Goal: Information Seeking & Learning: Find specific fact

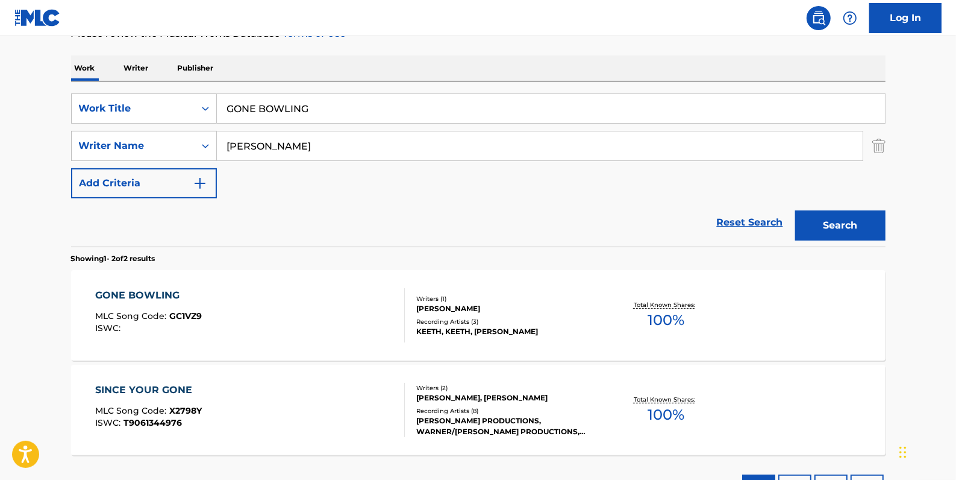
drag, startPoint x: 323, startPoint y: 108, endPoint x: 247, endPoint y: 101, distance: 76.3
click at [211, 98] on div "SearchWithCriteria4e507ec7-8bd6-4fd1-a4ff-789ad02df6f6 Work Title GONE BOWLING" at bounding box center [478, 108] width 815 height 30
paste input "GONE BOWLING"
type input "GONE BOWLING"
click at [853, 217] on button "Search" at bounding box center [840, 225] width 90 height 30
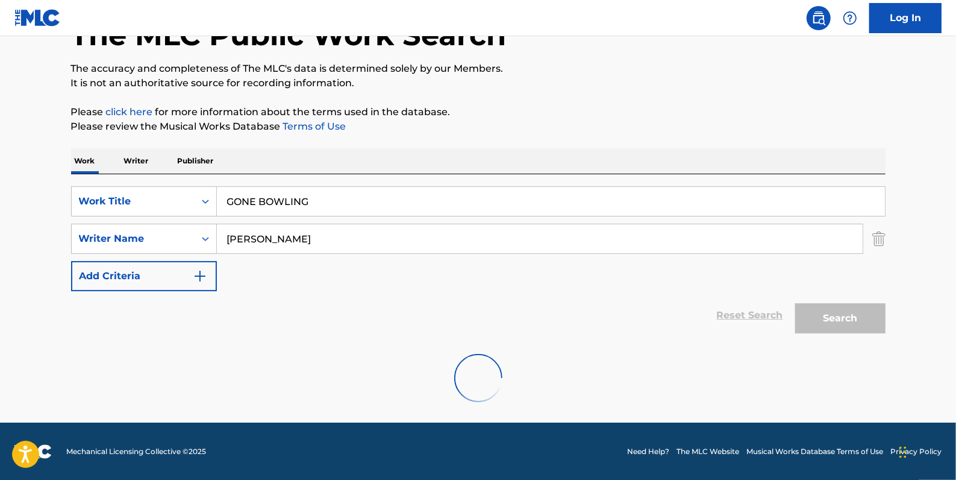
scroll to position [175, 0]
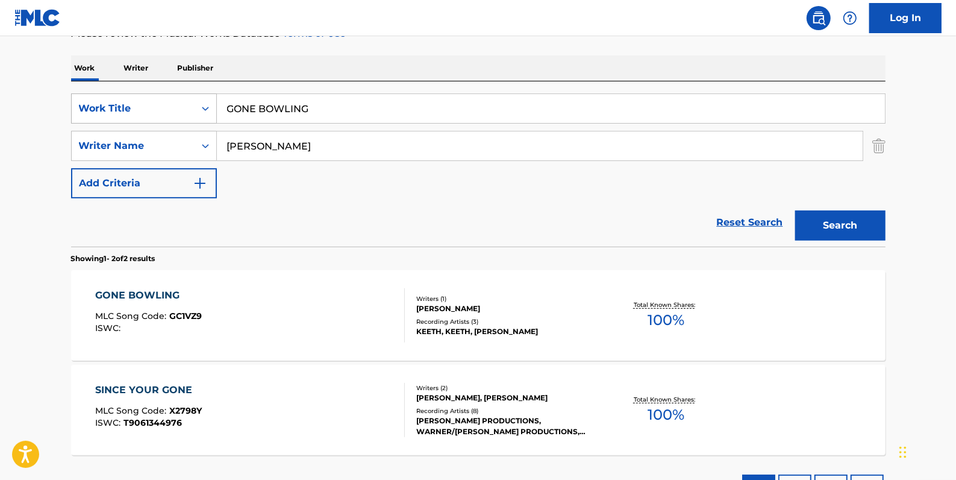
drag, startPoint x: 327, startPoint y: 107, endPoint x: 211, endPoint y: 107, distance: 115.7
click at [211, 107] on div "SearchWithCriteria4e507ec7-8bd6-4fd1-a4ff-789ad02df6f6 Work Title GONE BOWLING" at bounding box center [478, 108] width 815 height 30
paste input "LIGHT AS AIR"
type input "LIGHT AS AIR"
click at [863, 217] on button "Search" at bounding box center [840, 225] width 90 height 30
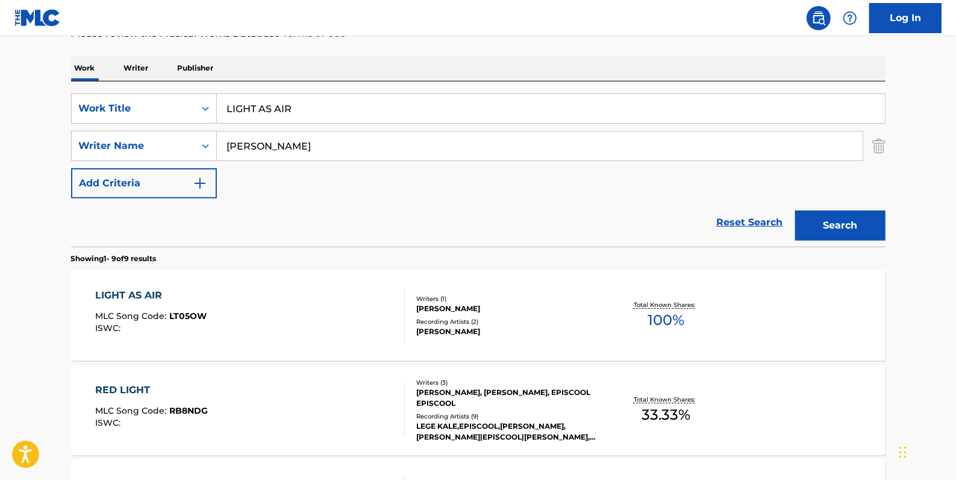
drag, startPoint x: 331, startPoint y: 113, endPoint x: 220, endPoint y: 104, distance: 111.8
click at [220, 104] on input "LIGHT AS AIR" at bounding box center [551, 108] width 668 height 29
paste input "DUSTY"
type input "DUSTY"
click at [839, 216] on button "Search" at bounding box center [840, 225] width 90 height 30
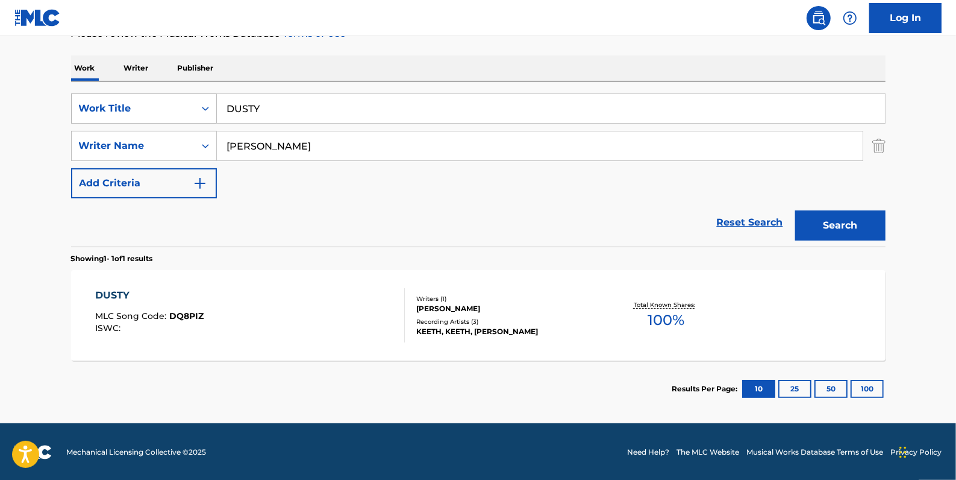
drag, startPoint x: 317, startPoint y: 113, endPoint x: 199, endPoint y: 96, distance: 118.6
click at [199, 96] on div "SearchWithCriteria4e507ec7-8bd6-4fd1-a4ff-789ad02df6f6 Work Title DUSTY" at bounding box center [478, 108] width 815 height 30
paste input "BLESSINGS"
type input "BLESSINGS"
click at [825, 219] on button "Search" at bounding box center [840, 225] width 90 height 30
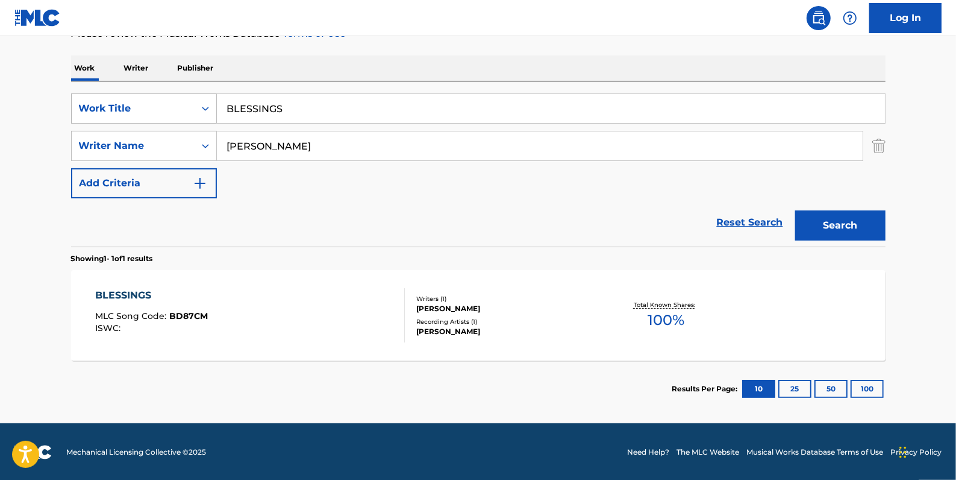
drag, startPoint x: 316, startPoint y: 102, endPoint x: 209, endPoint y: 97, distance: 107.4
click at [209, 97] on div "SearchWithCriteria4e507ec7-8bd6-4fd1-a4ff-789ad02df6f6 Work Title BLESSINGS" at bounding box center [478, 108] width 815 height 30
paste input "GETTING EVEN"
type input "GETTING EVEN"
click at [830, 220] on button "Search" at bounding box center [840, 225] width 90 height 30
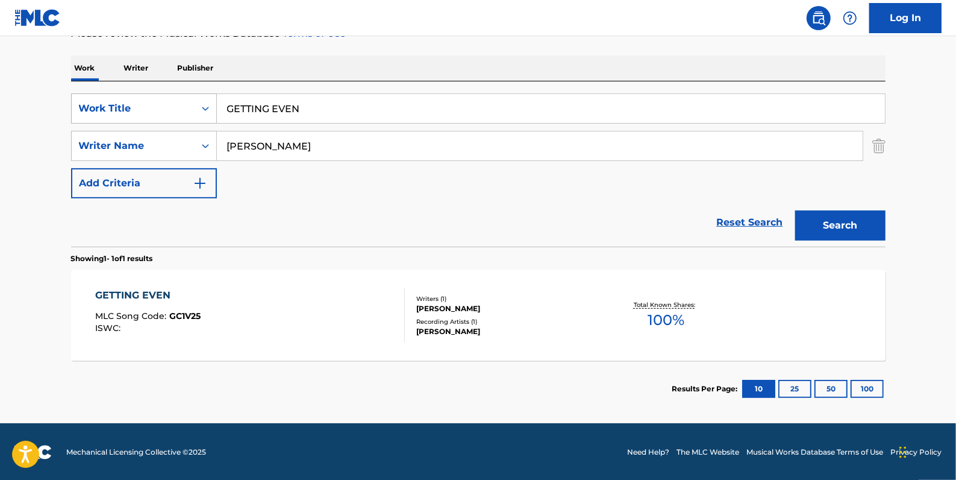
drag, startPoint x: 313, startPoint y: 106, endPoint x: 212, endPoint y: 106, distance: 100.6
click at [212, 106] on div "SearchWithCriteria4e507ec7-8bd6-4fd1-a4ff-789ad02df6f6 Work Title GETTING EVEN" at bounding box center [478, 108] width 815 height 30
paste input "HARM"
type input "HARM"
click at [829, 222] on button "Search" at bounding box center [840, 225] width 90 height 30
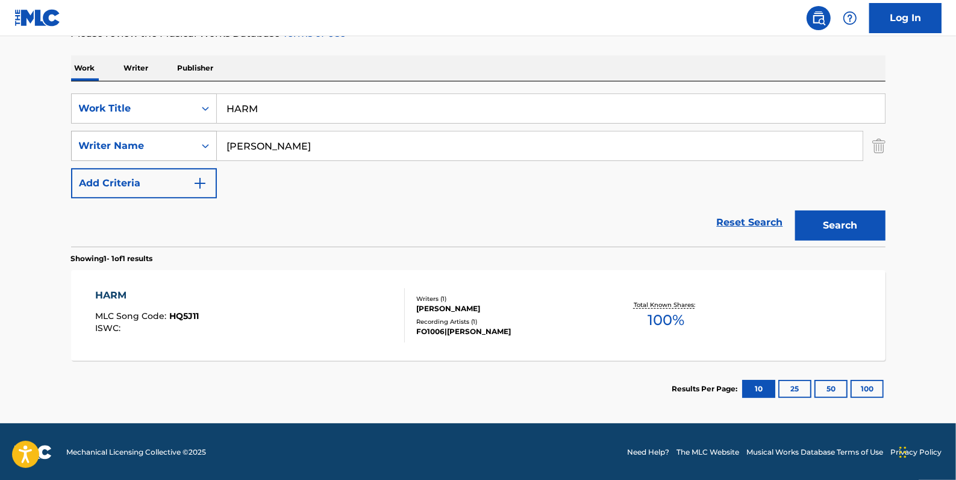
drag, startPoint x: 330, startPoint y: 144, endPoint x: 213, endPoint y: 142, distance: 116.9
click at [213, 142] on div "SearchWithCriteriaaa66401d-0842-4ef0-96af-2b817e0d6b0e Writer Name [PERSON_NAME]" at bounding box center [478, 146] width 815 height 30
paste input "[PERSON_NAME], [PERSON_NAME]"
drag, startPoint x: 433, startPoint y: 143, endPoint x: 340, endPoint y: 140, distance: 92.2
click at [340, 140] on input "[PERSON_NAME], [PERSON_NAME]" at bounding box center [540, 145] width 646 height 29
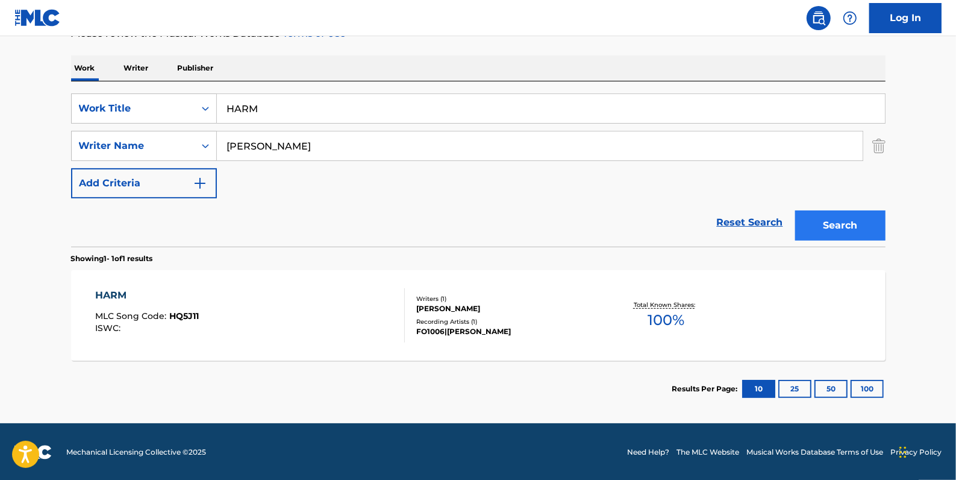
type input "[PERSON_NAME]"
click at [862, 219] on button "Search" at bounding box center [840, 225] width 90 height 30
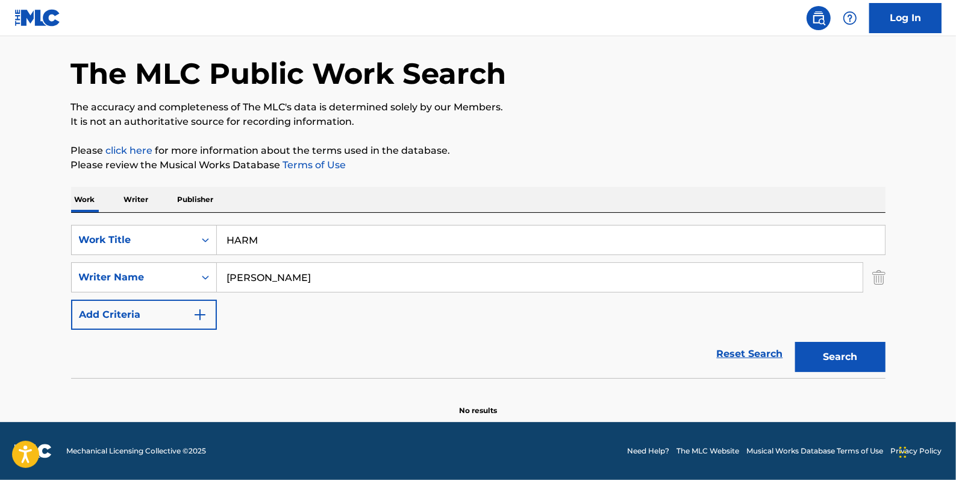
scroll to position [42, 0]
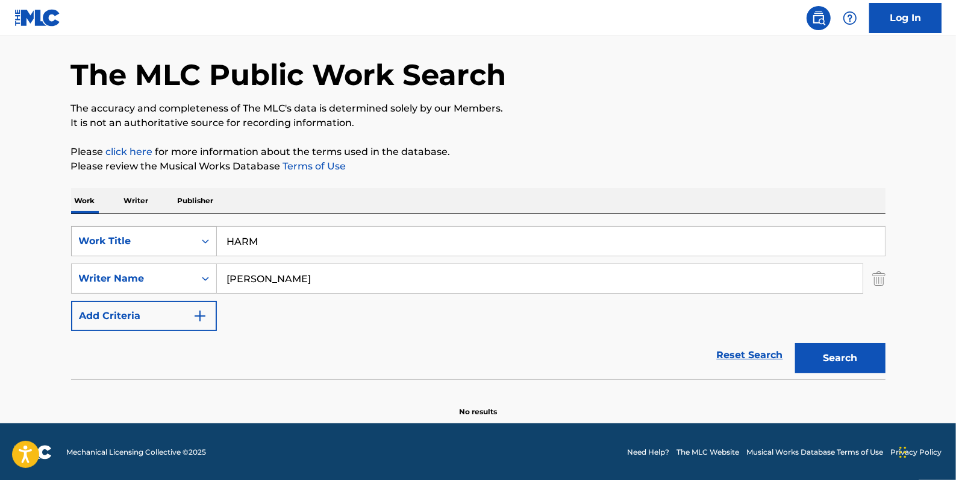
drag, startPoint x: 312, startPoint y: 242, endPoint x: 210, endPoint y: 239, distance: 101.3
click at [210, 240] on div "SearchWithCriteria4e507ec7-8bd6-4fd1-a4ff-789ad02df6f6 Work Title HARM" at bounding box center [478, 241] width 815 height 30
paste input "MOVING FORWARD"
type input "MOVING FORWARD"
drag, startPoint x: 345, startPoint y: 277, endPoint x: 166, endPoint y: 146, distance: 221.3
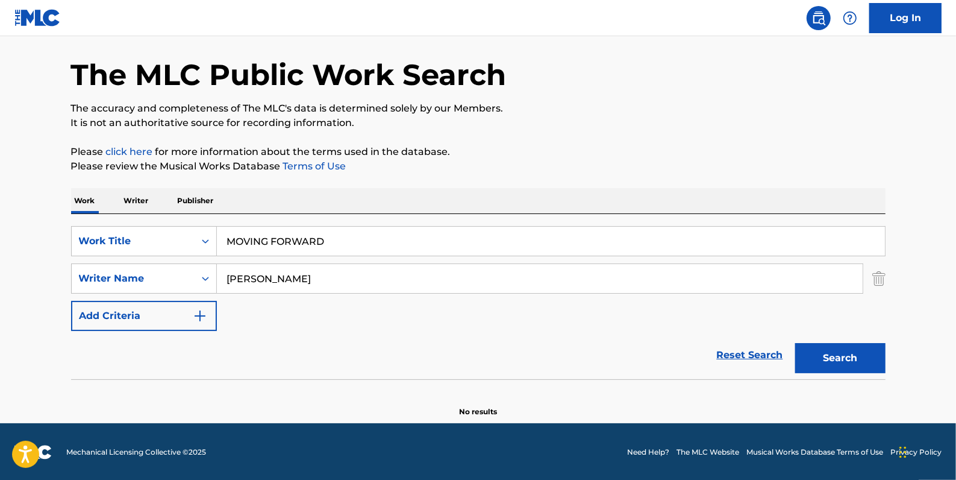
click at [184, 266] on div "SearchWithCriteriaaa66401d-0842-4ef0-96af-2b817e0d6b0e Writer Name [PERSON_NAME]" at bounding box center [478, 278] width 815 height 30
paste input "[PERSON_NAME]"
type input "[PERSON_NAME]"
click at [830, 351] on button "Search" at bounding box center [840, 358] width 90 height 30
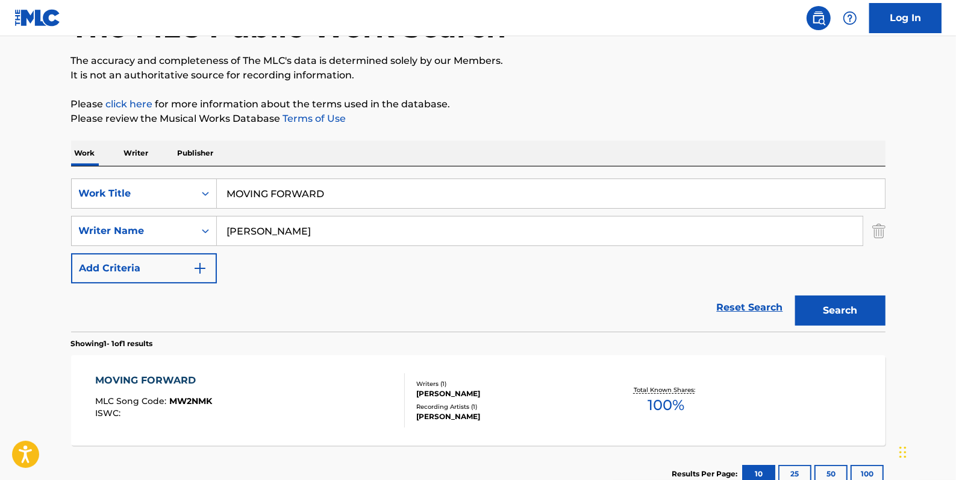
scroll to position [152, 0]
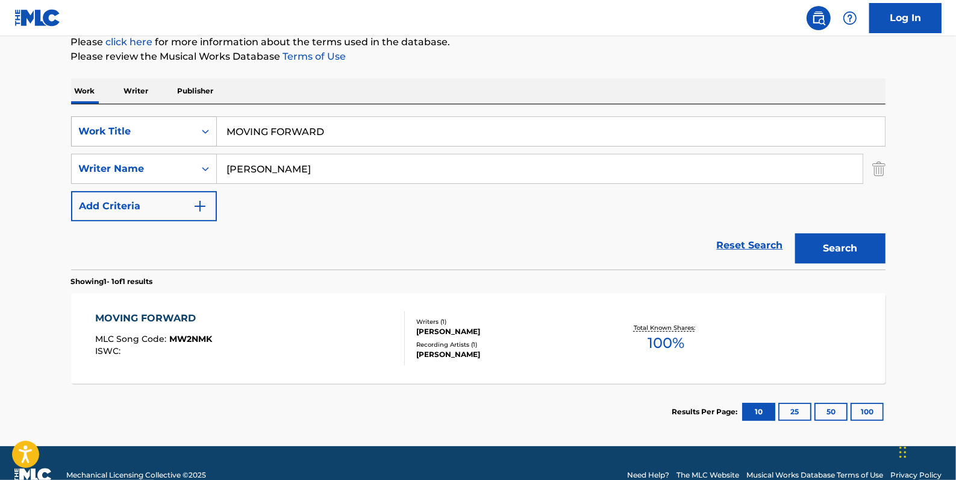
drag, startPoint x: 337, startPoint y: 137, endPoint x: 209, endPoint y: 128, distance: 128.6
click at [209, 128] on div "SearchWithCriteria4e507ec7-8bd6-4fd1-a4ff-789ad02df6f6 Work Title MOVING FORWARD" at bounding box center [478, 131] width 815 height 30
paste input "ROSE"
type input "ROSE"
click at [846, 247] on button "Search" at bounding box center [840, 248] width 90 height 30
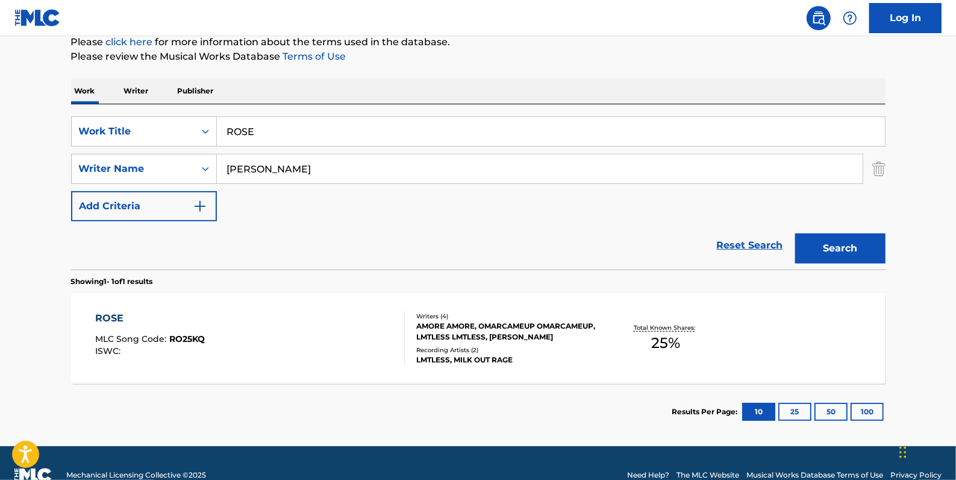
drag, startPoint x: 344, startPoint y: 167, endPoint x: 218, endPoint y: 160, distance: 126.7
click at [218, 160] on input "[PERSON_NAME]" at bounding box center [540, 168] width 646 height 29
click at [868, 246] on button "Search" at bounding box center [840, 248] width 90 height 30
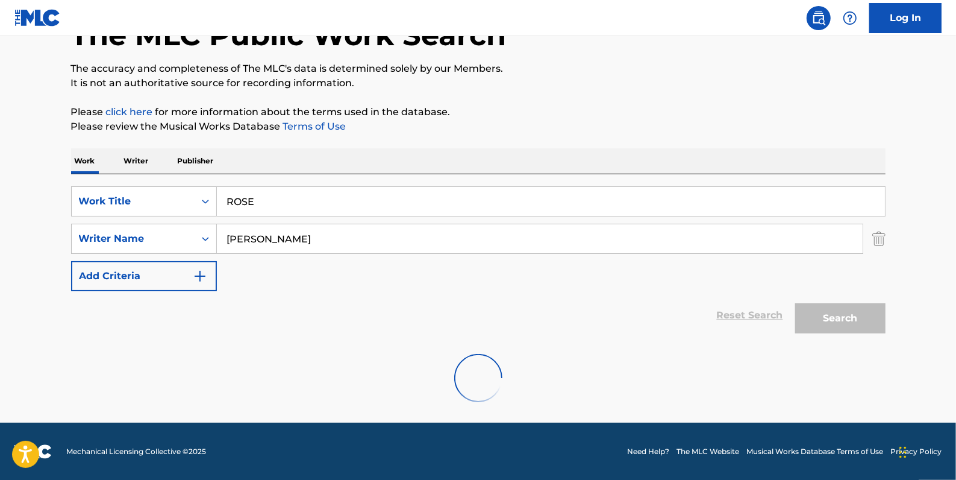
scroll to position [42, 0]
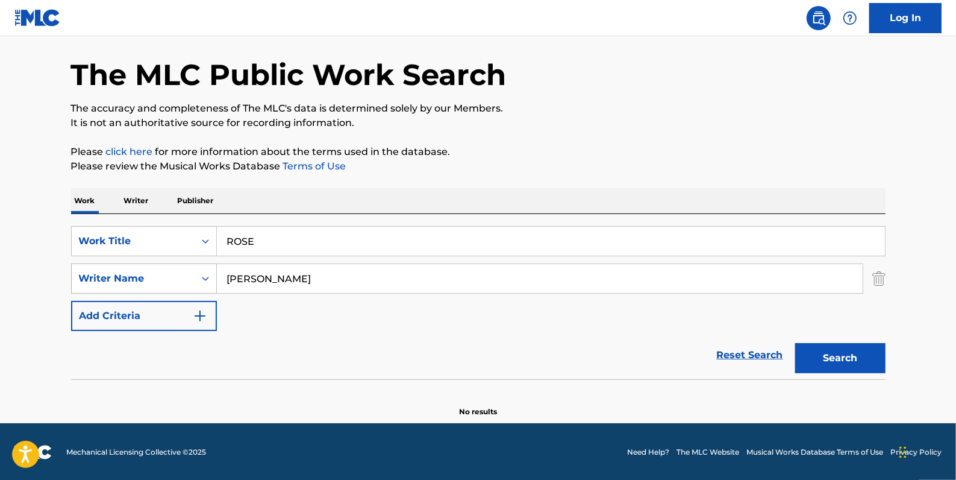
drag, startPoint x: 275, startPoint y: 276, endPoint x: 207, endPoint y: 274, distance: 67.5
click at [207, 274] on div "SearchWithCriteriaaa66401d-0842-4ef0-96af-2b817e0d6b0e Writer Name [PERSON_NAME]" at bounding box center [478, 278] width 815 height 30
type input "[PERSON_NAME]"
click at [815, 358] on button "Search" at bounding box center [840, 358] width 90 height 30
drag, startPoint x: 261, startPoint y: 241, endPoint x: 214, endPoint y: 240, distance: 47.0
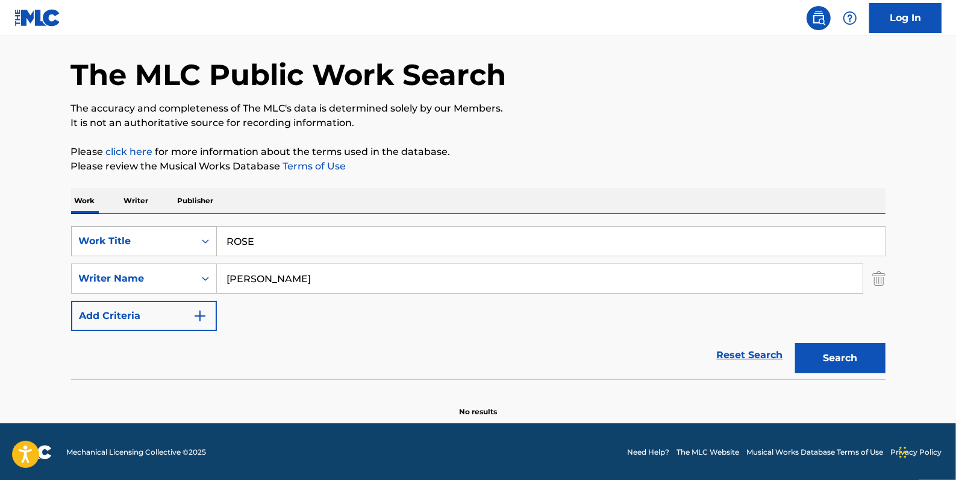
click at [215, 240] on div "SearchWithCriteria4e507ec7-8bd6-4fd1-a4ff-789ad02df6f6 Work Title ROSE" at bounding box center [478, 241] width 815 height 30
paste input "GHOST"
type input "GHOST"
drag, startPoint x: 280, startPoint y: 277, endPoint x: 208, endPoint y: 275, distance: 71.7
click at [208, 275] on div "SearchWithCriteriaaa66401d-0842-4ef0-96af-2b817e0d6b0e Writer Name [PERSON_NAME]" at bounding box center [478, 278] width 815 height 30
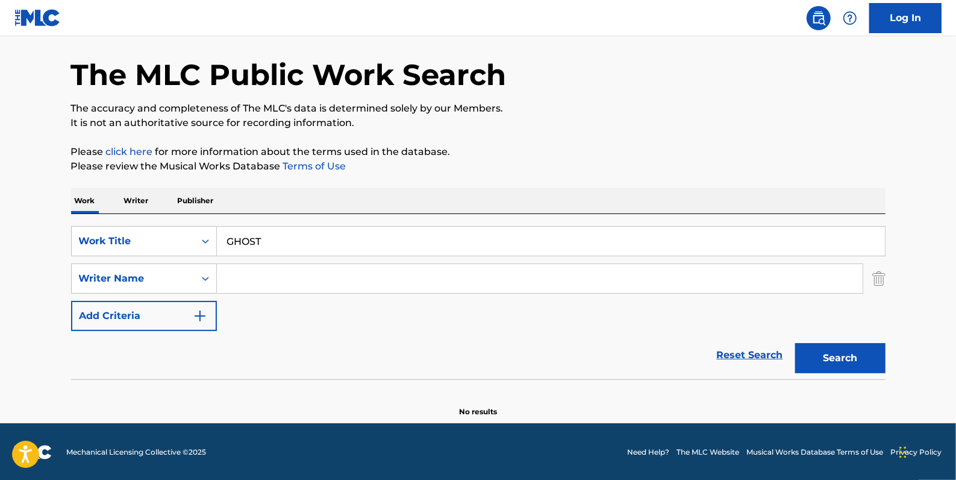
paste input "[PERSON_NAME]"
click at [840, 346] on button "Search" at bounding box center [840, 358] width 90 height 30
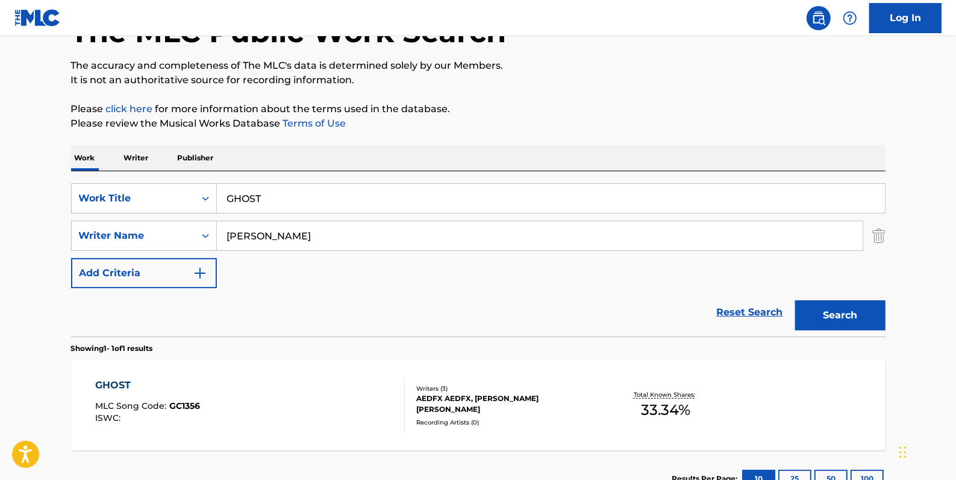
scroll to position [152, 0]
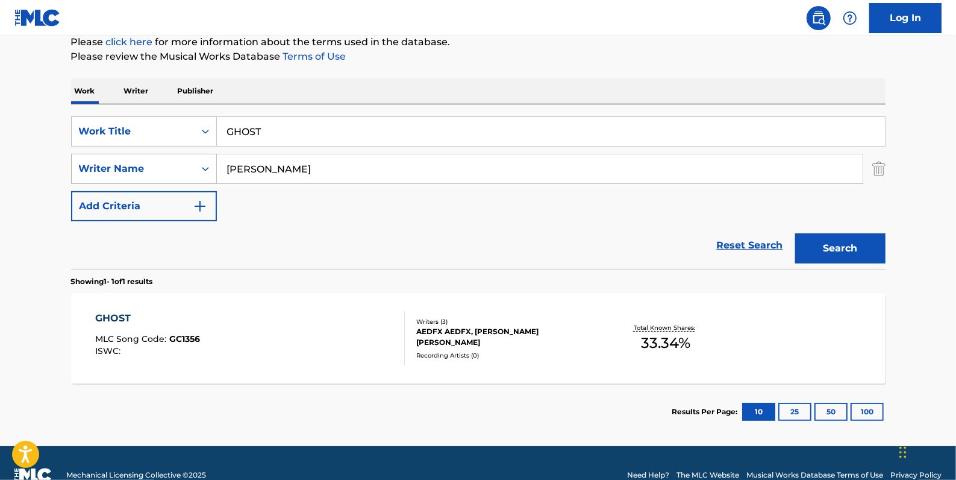
drag, startPoint x: 352, startPoint y: 172, endPoint x: 212, endPoint y: 166, distance: 139.9
click at [205, 164] on div "SearchWithCriteriaaa66401d-0842-4ef0-96af-2b817e0d6b0e Writer Name [PERSON_NAME]" at bounding box center [478, 169] width 815 height 30
type input "keon"
click at [872, 242] on button "Search" at bounding box center [840, 248] width 90 height 30
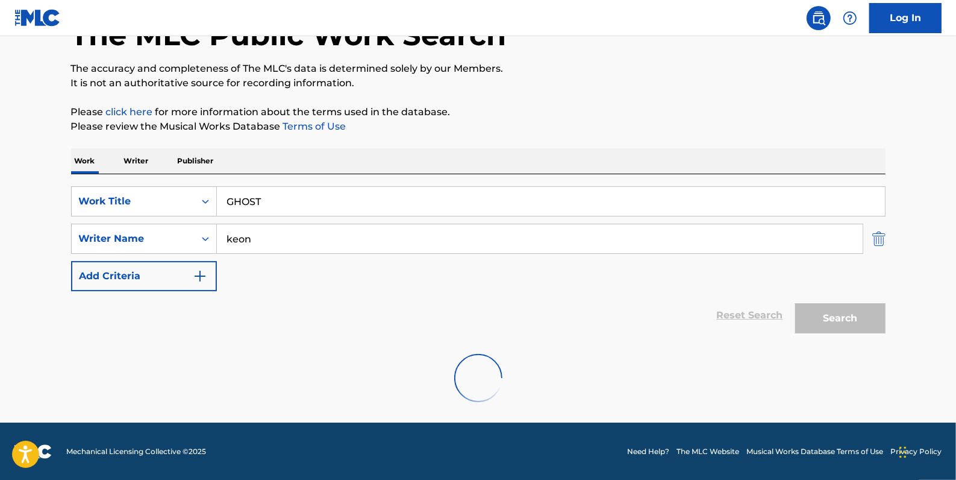
scroll to position [42, 0]
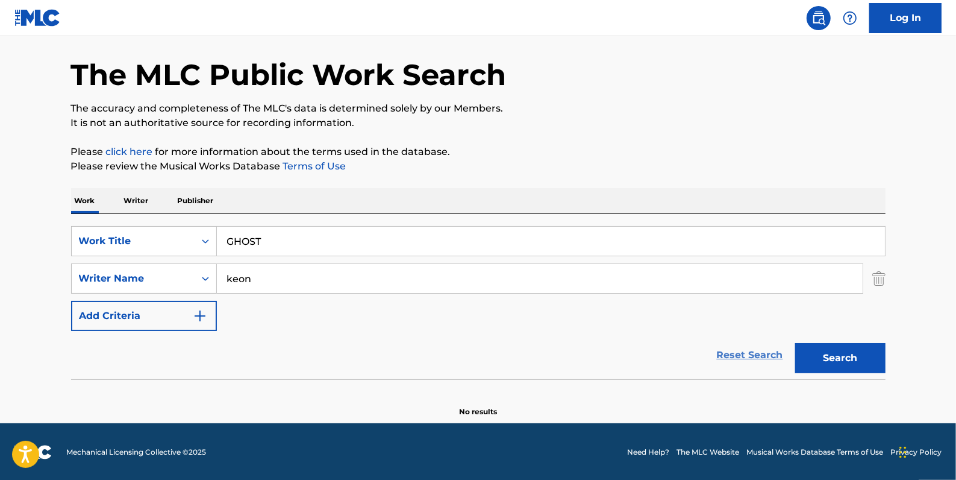
click at [753, 355] on link "Reset Search" at bounding box center [750, 355] width 78 height 27
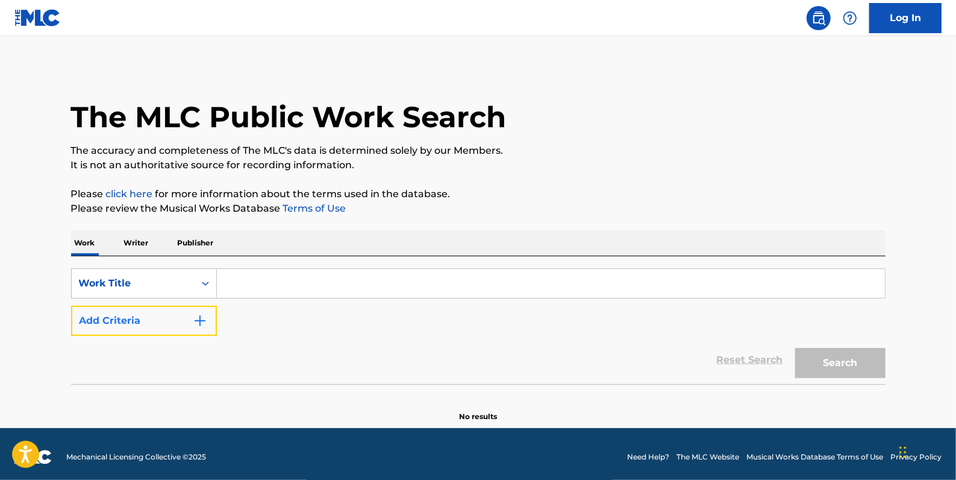
click at [108, 315] on button "Add Criteria" at bounding box center [144, 320] width 146 height 30
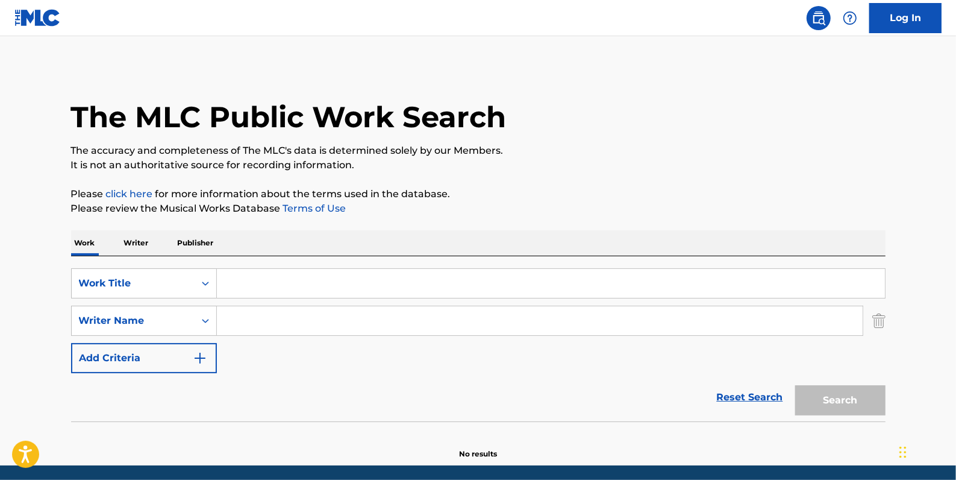
paste input "[PERSON_NAME]"
type input "[PERSON_NAME]"
click at [321, 281] on input "Search Form" at bounding box center [551, 283] width 668 height 29
paste input "MEADOW"
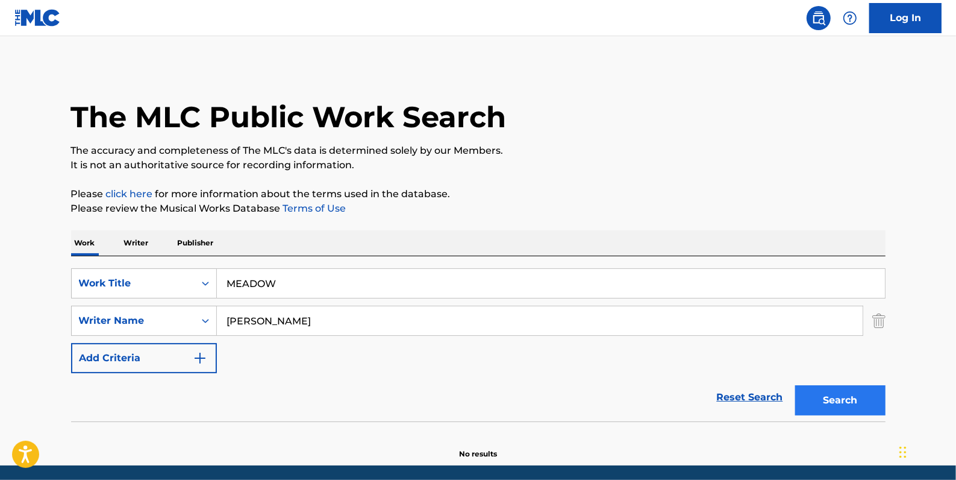
type input "MEADOW"
click at [832, 387] on button "Search" at bounding box center [840, 400] width 90 height 30
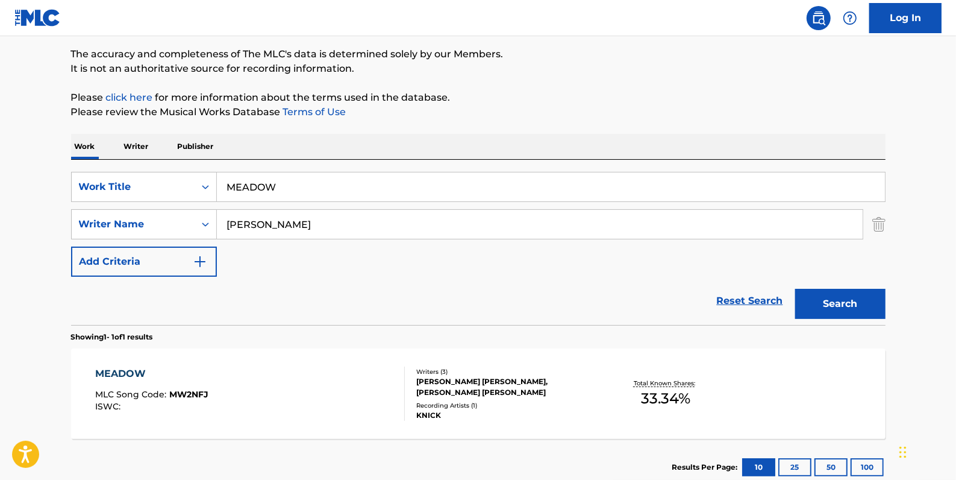
scroll to position [164, 0]
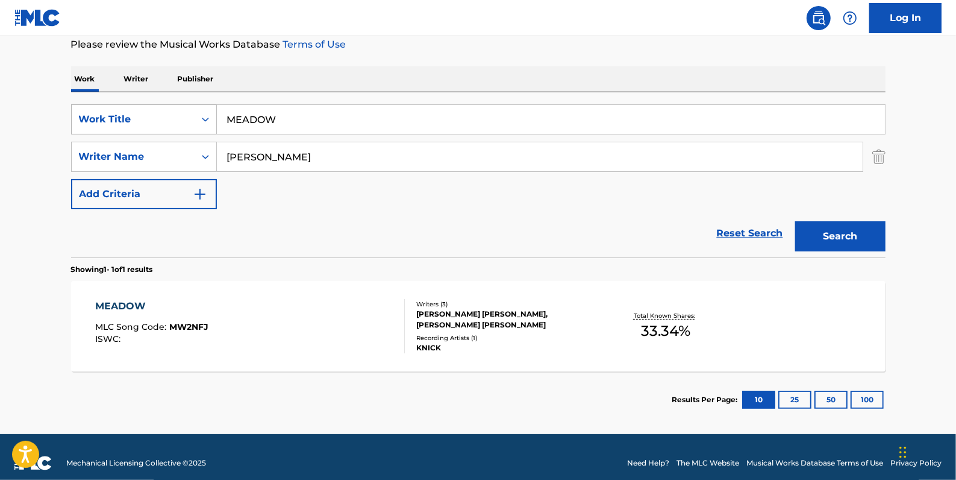
drag, startPoint x: 321, startPoint y: 121, endPoint x: 198, endPoint y: 119, distance: 123.5
click at [198, 119] on div "SearchWithCriteria4e507ec7-8bd6-4fd1-a4ff-789ad02df6f6 Work Title MEADOW" at bounding box center [478, 119] width 815 height 30
paste input "ANOTHER ONE"
type input "ANOTHER ONE"
click at [828, 237] on button "Search" at bounding box center [840, 236] width 90 height 30
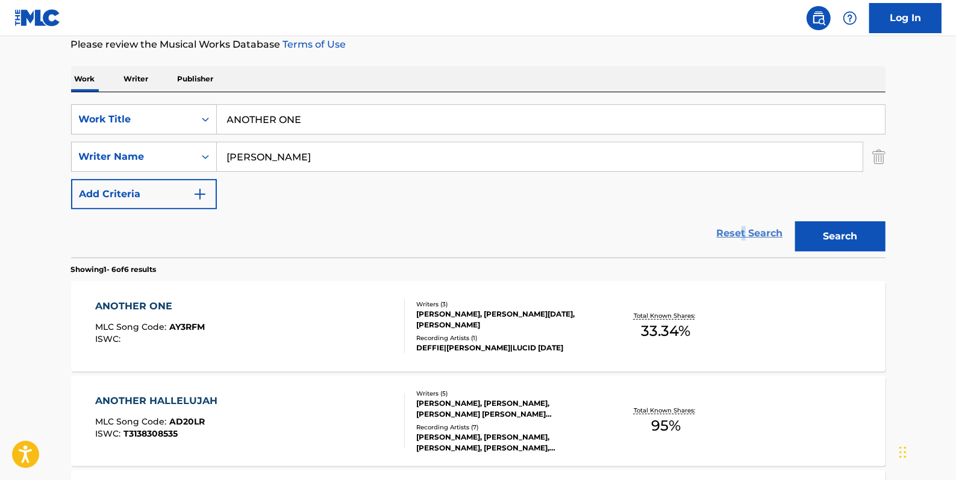
click at [745, 235] on link "Reset Search" at bounding box center [750, 233] width 78 height 27
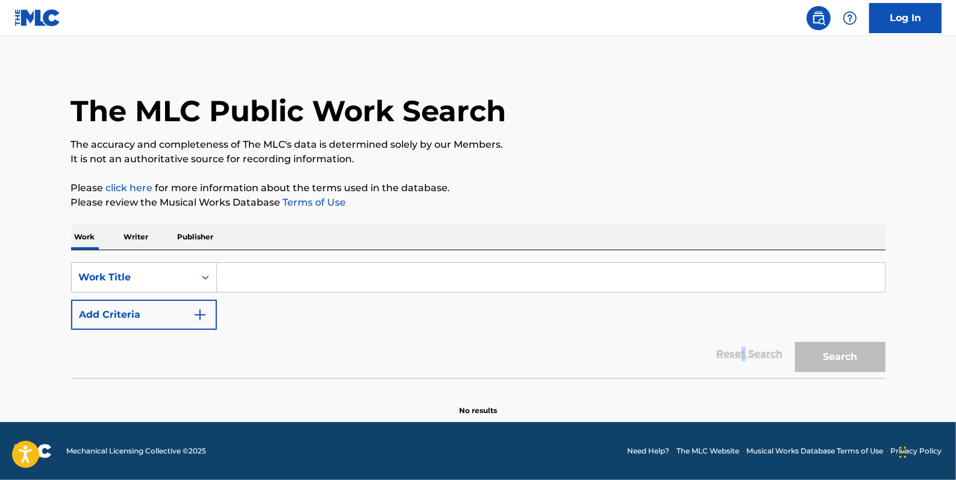
scroll to position [0, 0]
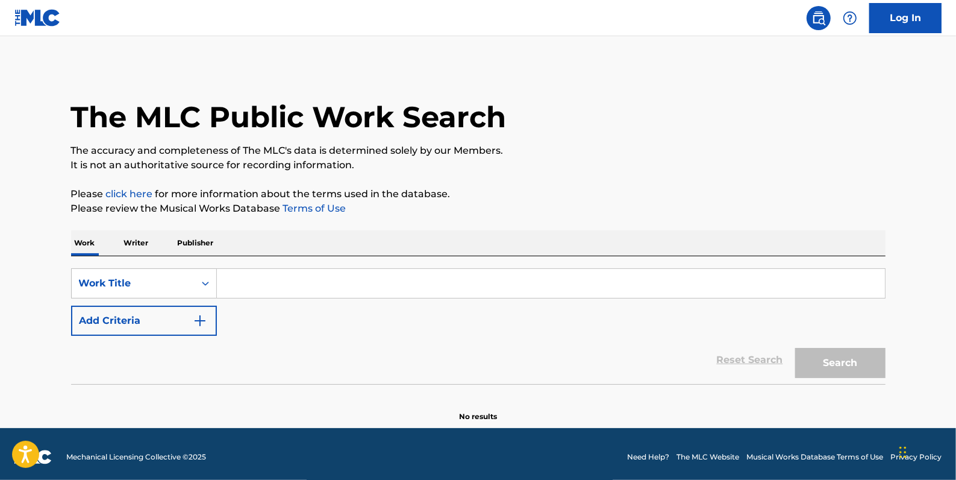
paste input "EYE CANDY"
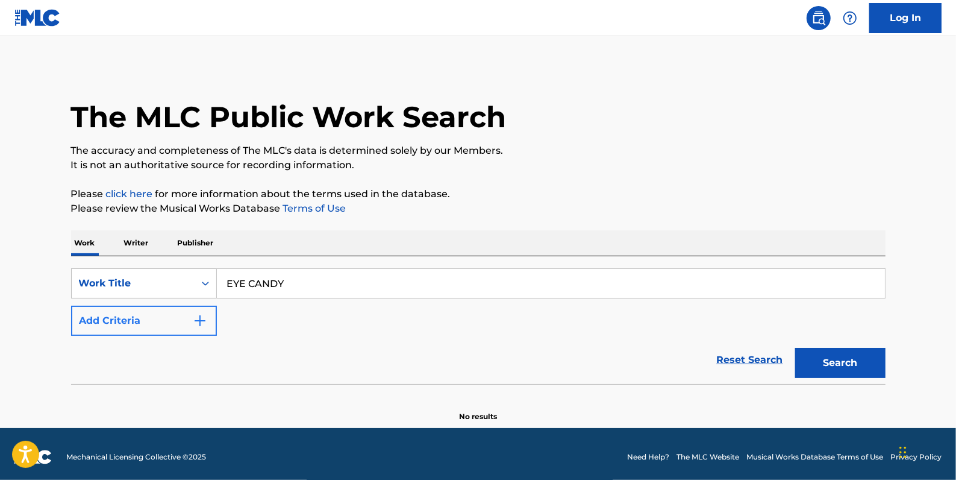
type input "EYE CANDY"
click at [169, 325] on button "Add Criteria" at bounding box center [144, 320] width 146 height 30
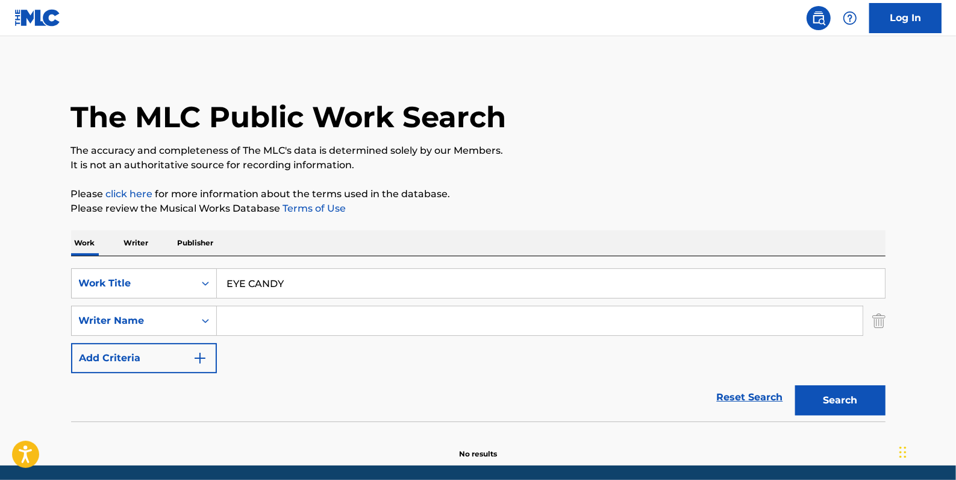
click at [254, 325] on input "Search Form" at bounding box center [540, 320] width 646 height 29
paste input "[PERSON_NAME]"
type input "[PERSON_NAME]"
click at [807, 401] on button "Search" at bounding box center [840, 400] width 90 height 30
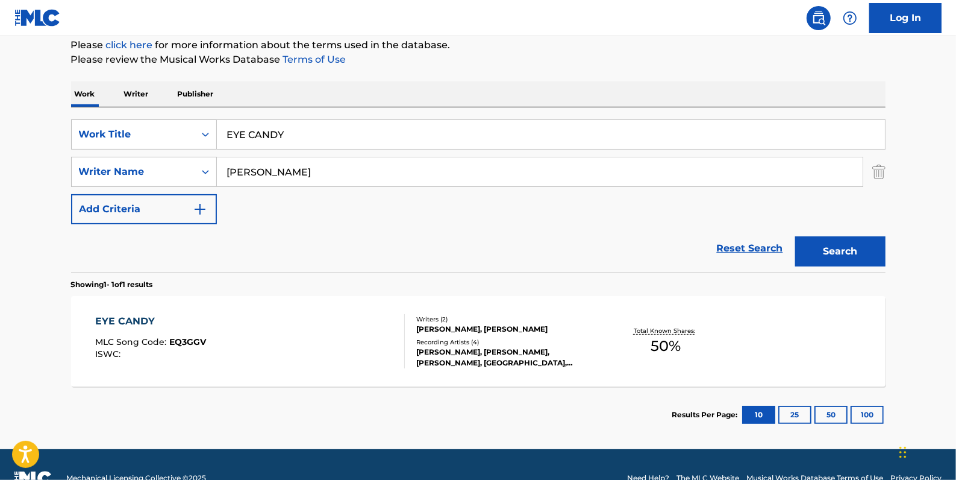
scroll to position [164, 0]
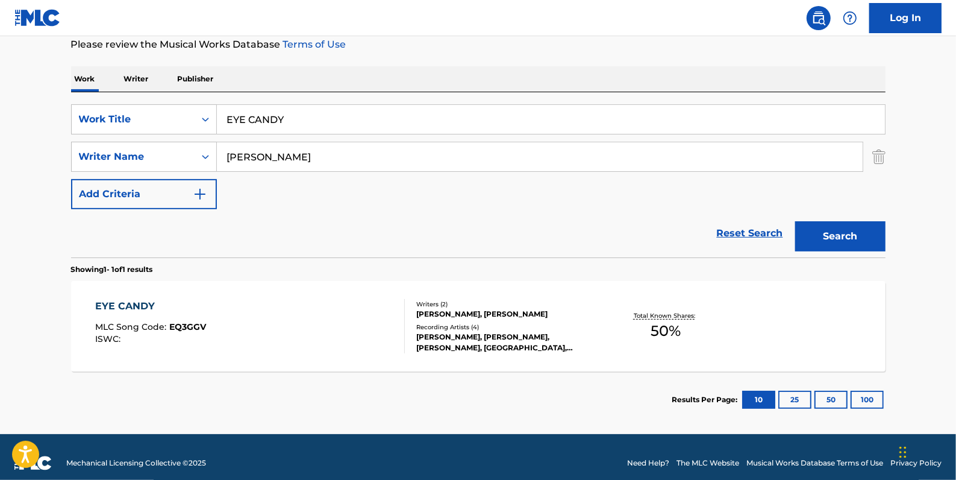
drag, startPoint x: 281, startPoint y: 121, endPoint x: 218, endPoint y: 115, distance: 62.9
click at [218, 115] on input "EYE CANDY" at bounding box center [551, 119] width 668 height 29
paste input "TALK IS CHEAP"
type input "TALK IS CHEAP"
click at [832, 233] on button "Search" at bounding box center [840, 236] width 90 height 30
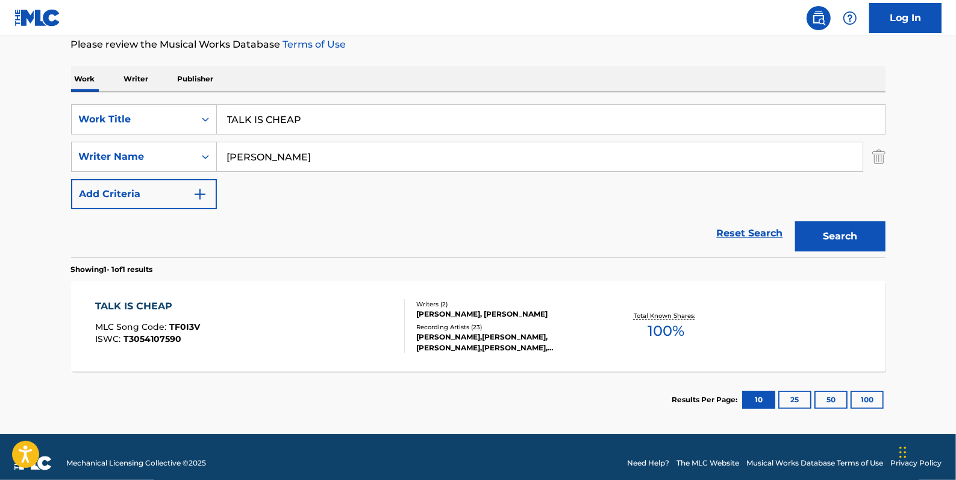
click at [339, 317] on div "TALK IS CHEAP MLC Song Code : TF0I3V ISWC : T3054107590" at bounding box center [250, 326] width 310 height 54
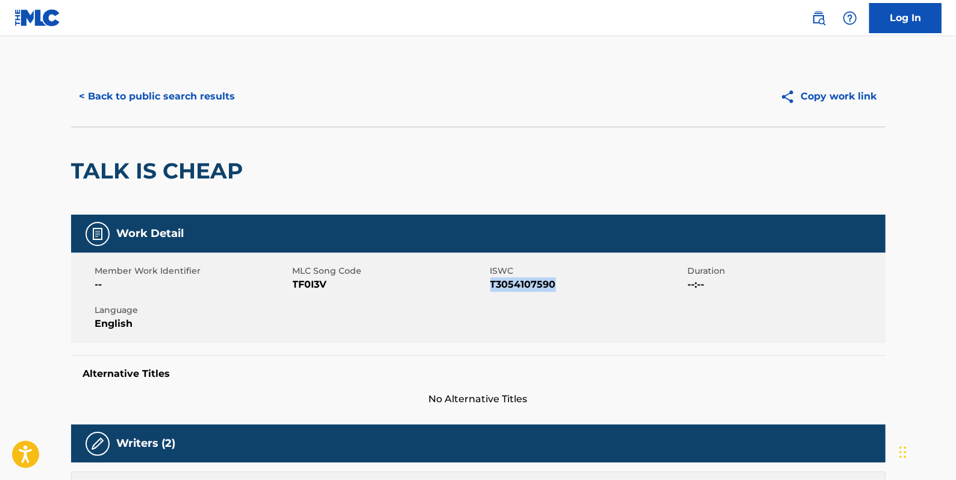
drag, startPoint x: 562, startPoint y: 283, endPoint x: 492, endPoint y: 283, distance: 69.9
click at [492, 283] on span "T3054107590" at bounding box center [587, 284] width 195 height 14
drag, startPoint x: 492, startPoint y: 283, endPoint x: 499, endPoint y: 284, distance: 7.3
copy span "T3054107590"
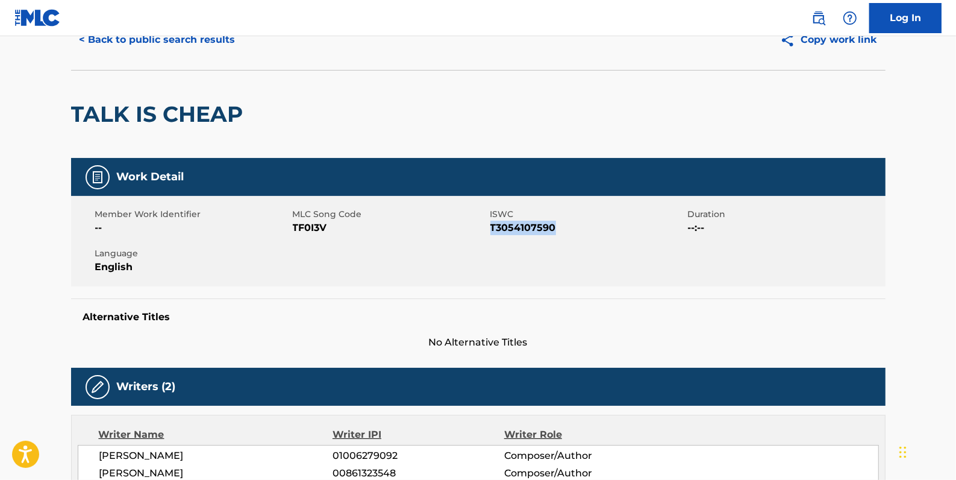
scroll to position [54, 0]
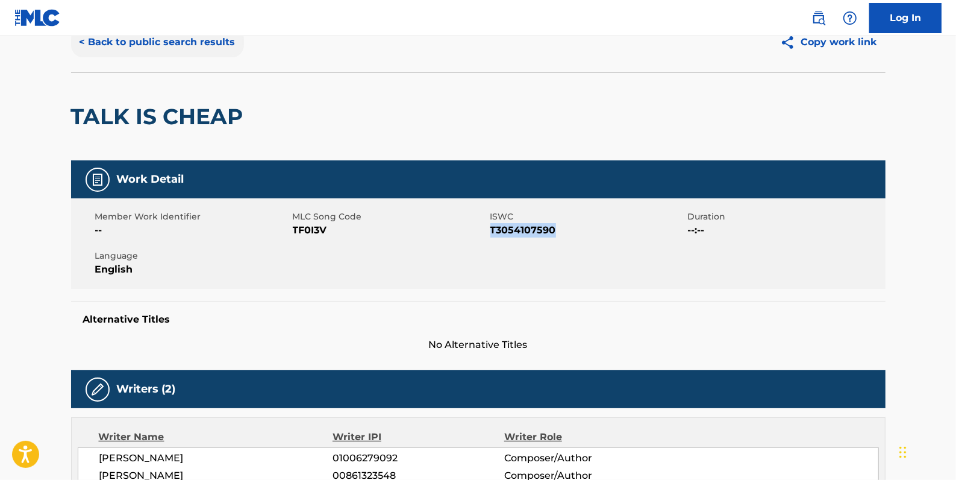
click at [180, 39] on button "< Back to public search results" at bounding box center [157, 42] width 173 height 30
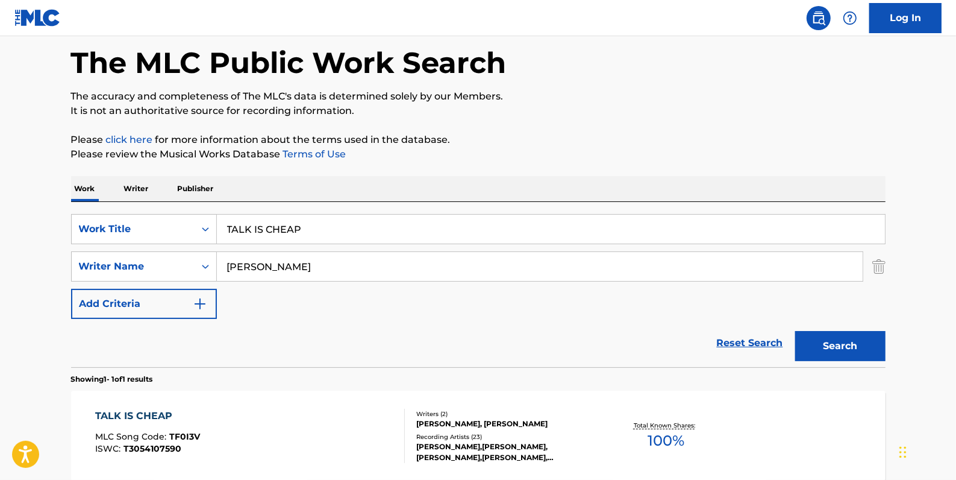
scroll to position [107, 0]
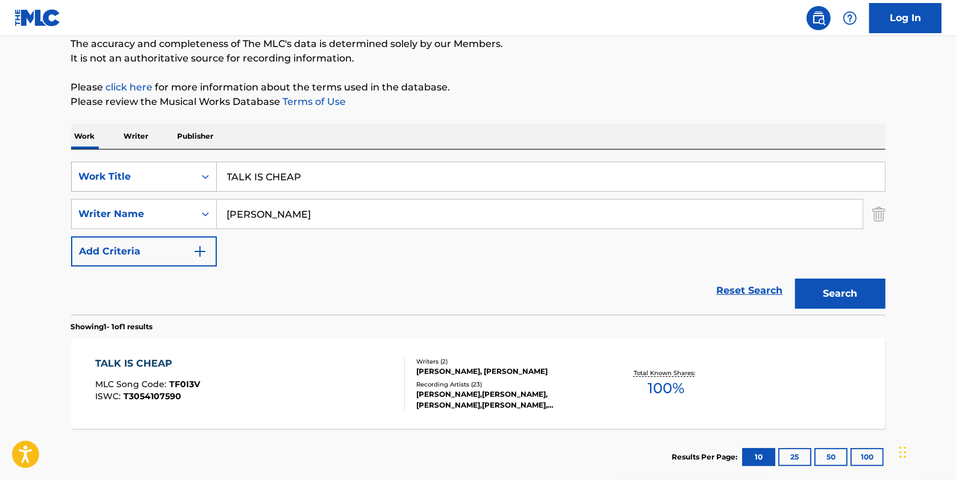
drag, startPoint x: 331, startPoint y: 175, endPoint x: 211, endPoint y: 174, distance: 120.5
click at [211, 174] on div "SearchWithCriteria4e507ec7-8bd6-4fd1-a4ff-789ad02df6f6 Work Title TALK IS CHEAP" at bounding box center [478, 176] width 815 height 30
paste input "NO LUGGAGE"
type input "NO LUGGAGE"
click at [863, 291] on button "Search" at bounding box center [840, 293] width 90 height 30
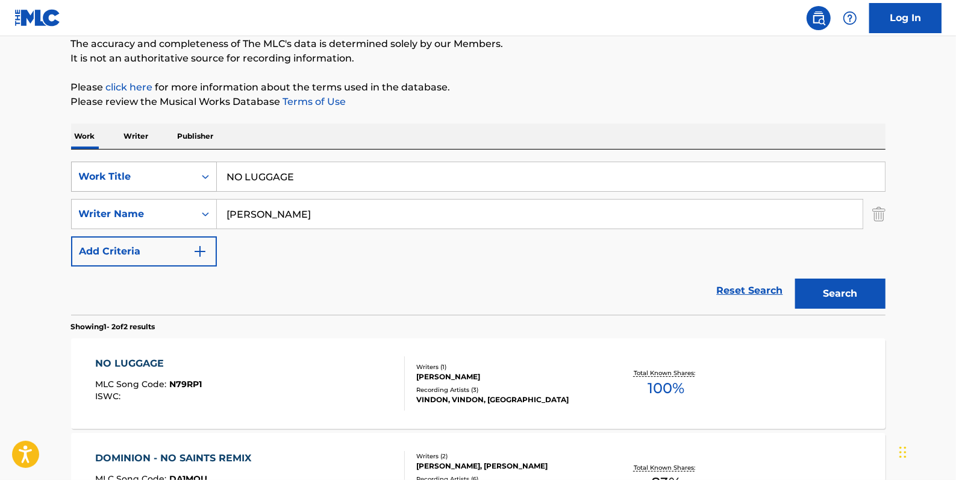
drag, startPoint x: 308, startPoint y: 177, endPoint x: 201, endPoint y: 168, distance: 108.2
click at [201, 168] on div "SearchWithCriteria4e507ec7-8bd6-4fd1-a4ff-789ad02df6f6 Work Title NO LUGGAGE" at bounding box center [478, 176] width 815 height 30
paste input "APPLY THE PRESSURE"
type input "APPLY THE PRESSURE"
click at [866, 293] on button "Search" at bounding box center [840, 293] width 90 height 30
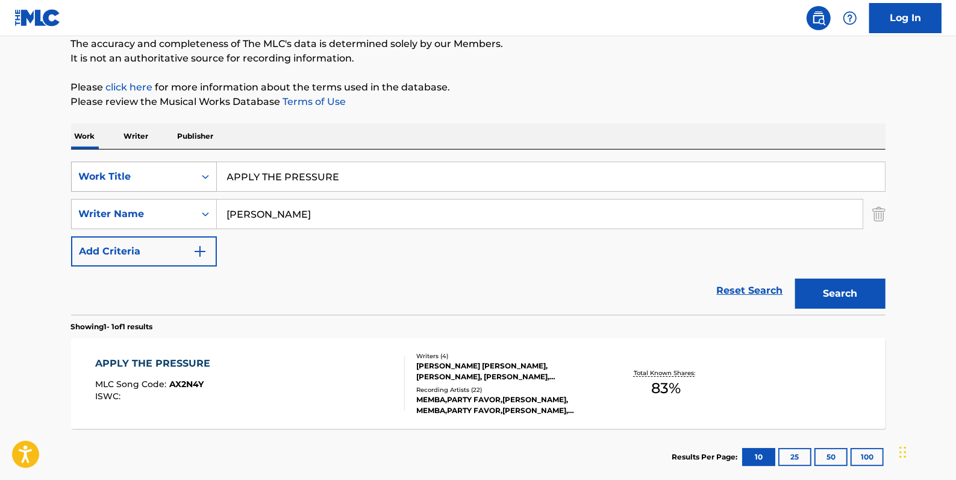
drag, startPoint x: 344, startPoint y: 178, endPoint x: 211, endPoint y: 180, distance: 132.6
click at [211, 180] on div "SearchWithCriteria4e507ec7-8bd6-4fd1-a4ff-789ad02df6f6 Work Title APPLY THE PRE…" at bounding box center [478, 176] width 815 height 30
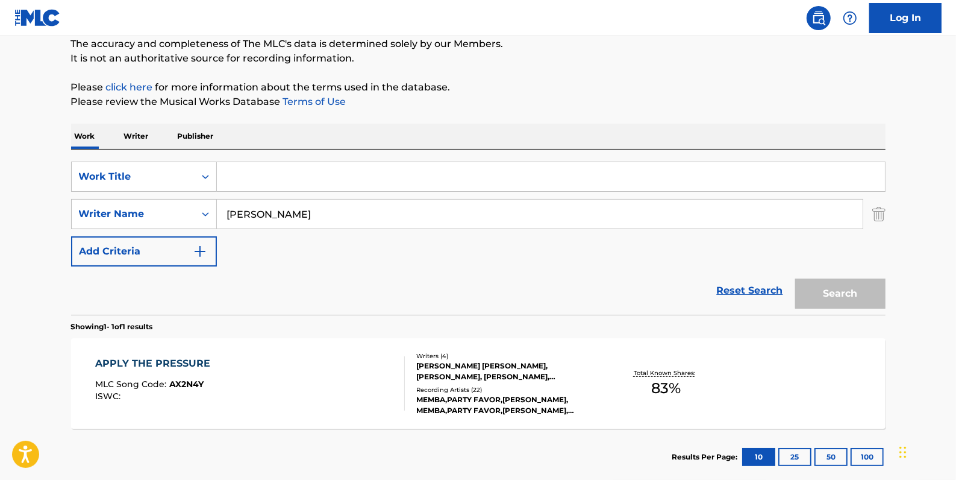
paste input "JUDGEMENT"
type input "JUDGEMENT"
click at [853, 287] on button "Search" at bounding box center [840, 293] width 90 height 30
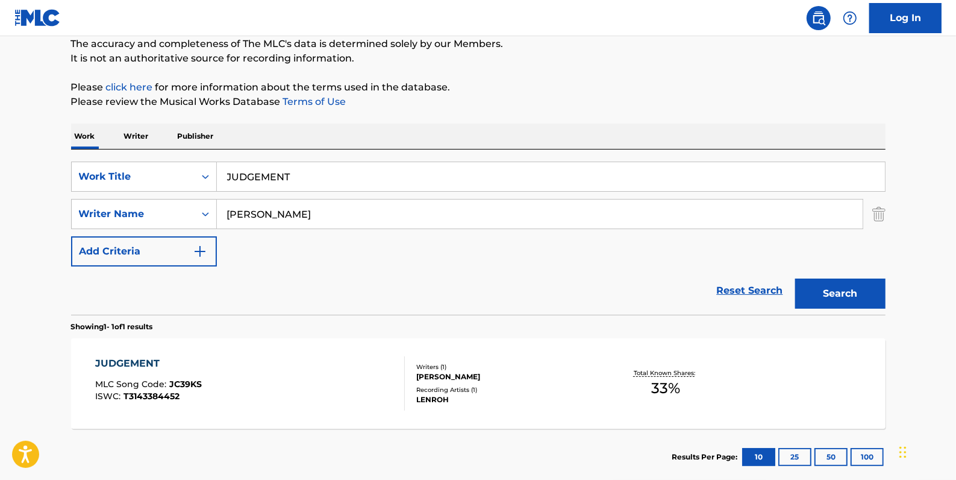
click at [352, 383] on div "JUDGEMENT MLC Song Code : JC39KS ISWC : T3143384452" at bounding box center [250, 383] width 310 height 54
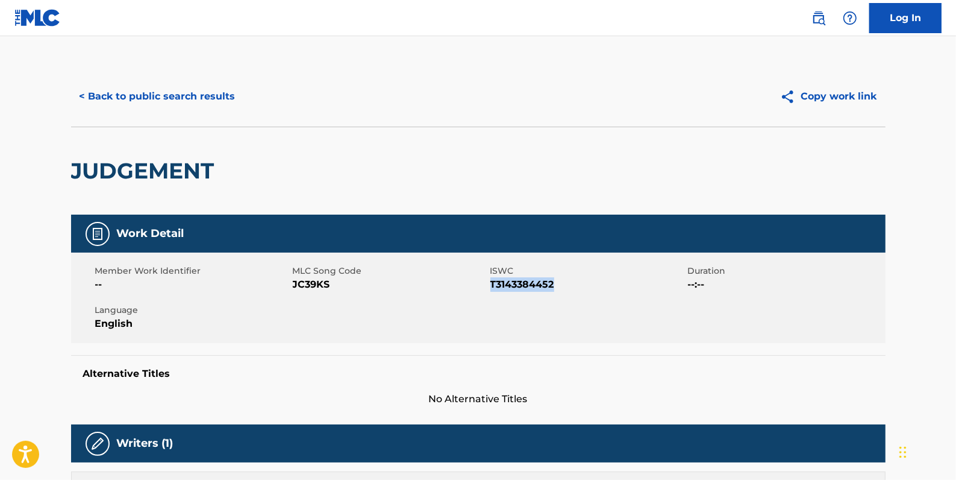
drag, startPoint x: 556, startPoint y: 285, endPoint x: 493, endPoint y: 285, distance: 62.7
click at [493, 285] on span "T3143384452" at bounding box center [587, 284] width 195 height 14
drag, startPoint x: 493, startPoint y: 285, endPoint x: 501, endPoint y: 287, distance: 8.6
copy span "T3143384452"
click at [187, 86] on button "< Back to public search results" at bounding box center [157, 96] width 173 height 30
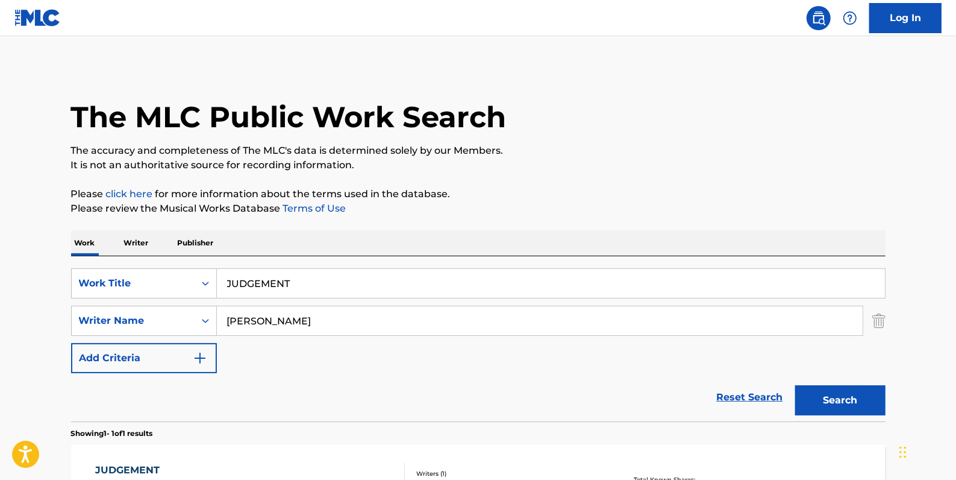
scroll to position [107, 0]
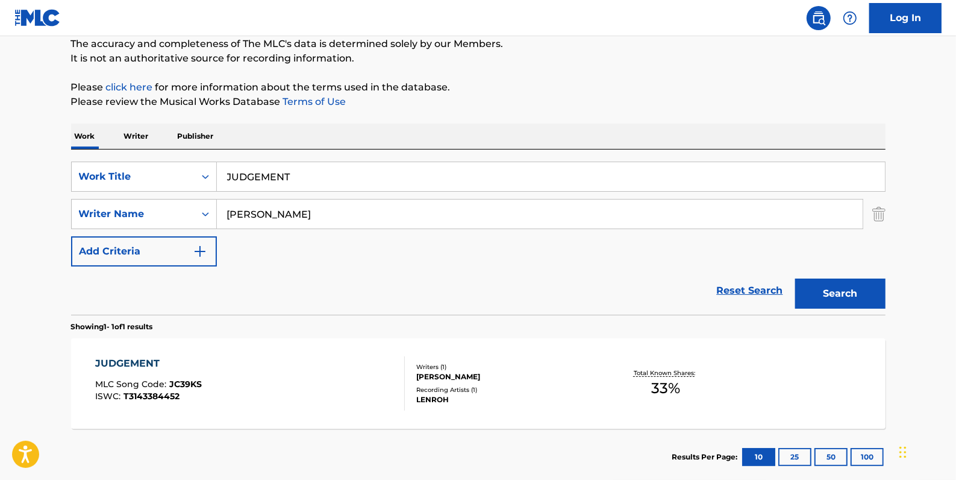
drag, startPoint x: 320, startPoint y: 175, endPoint x: 284, endPoint y: 178, distance: 36.2
click at [227, 169] on input "JUDGEMENT" at bounding box center [551, 176] width 668 height 29
paste input "DOMINION (FEAT. [GEOGRAPHIC_DATA])"
type input "DOMINION (FEAT. [GEOGRAPHIC_DATA])"
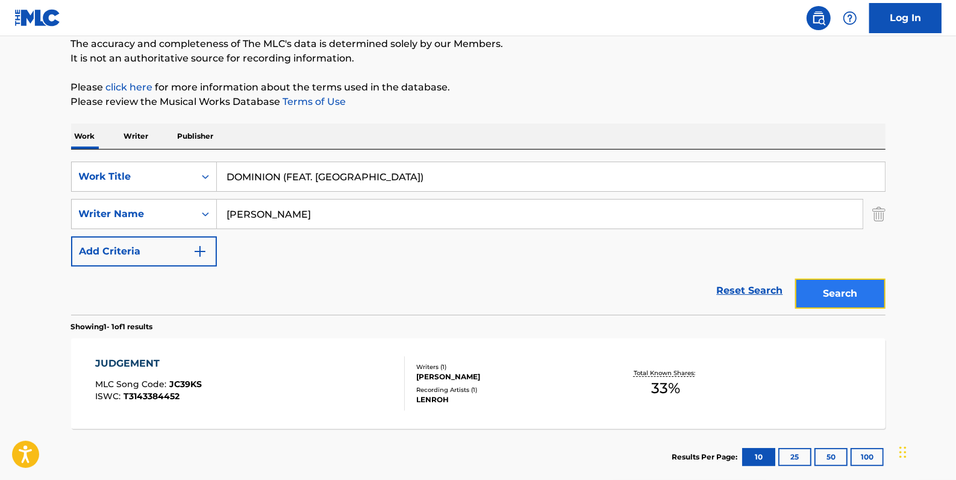
click at [841, 290] on button "Search" at bounding box center [840, 293] width 90 height 30
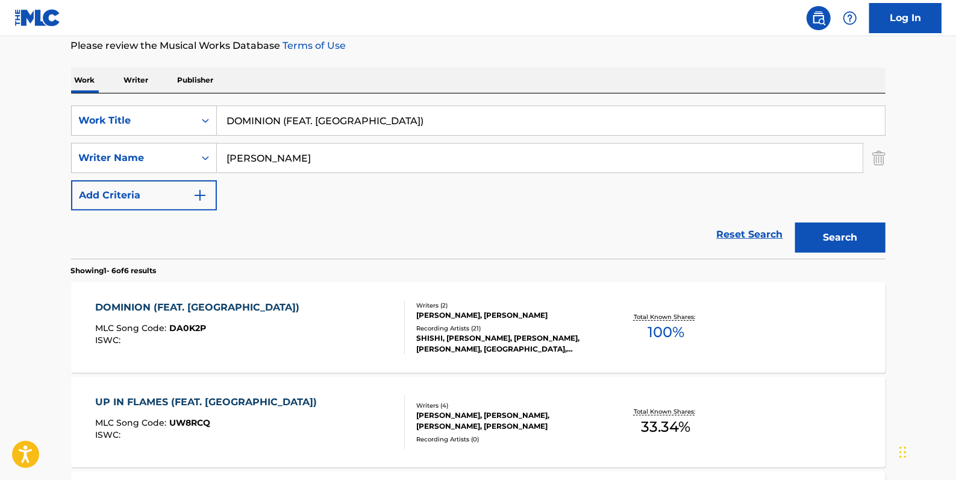
scroll to position [164, 0]
drag, startPoint x: 401, startPoint y: 127, endPoint x: 210, endPoint y: 118, distance: 191.8
click at [210, 118] on div "SearchWithCriteria4e507ec7-8bd6-4fd1-a4ff-789ad02df6f6 Work Title DOMINION (FEA…" at bounding box center [478, 119] width 815 height 30
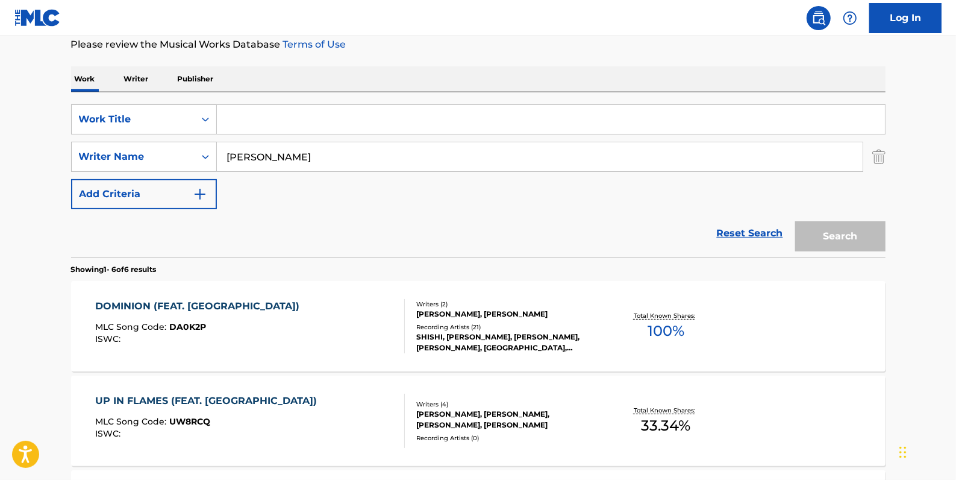
paste input "BIG EYES"
type input "BIG EYES"
click at [847, 228] on button "Search" at bounding box center [840, 236] width 90 height 30
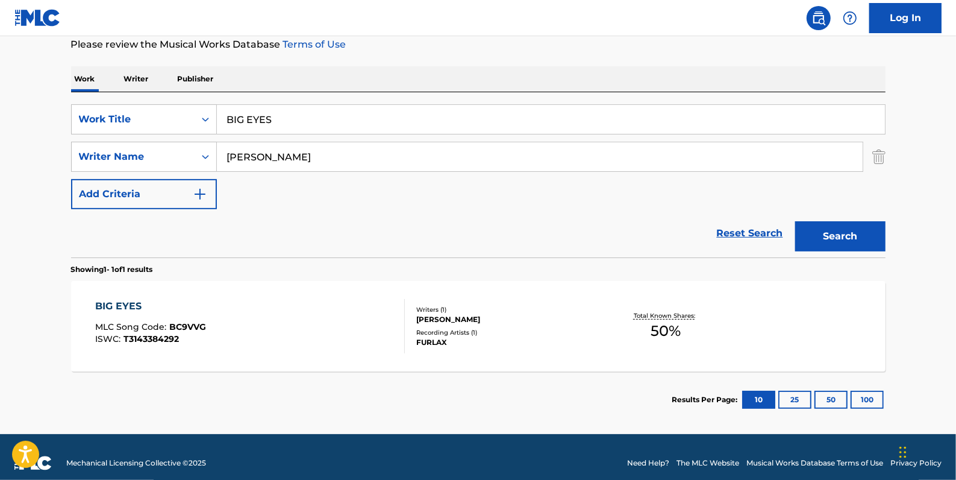
drag, startPoint x: 325, startPoint y: 160, endPoint x: 225, endPoint y: 155, distance: 100.7
click at [225, 155] on input "[PERSON_NAME]" at bounding box center [540, 156] width 646 height 29
paste input "[PERSON_NAME],"
type input "Achdjian"
click at [850, 234] on button "Search" at bounding box center [840, 236] width 90 height 30
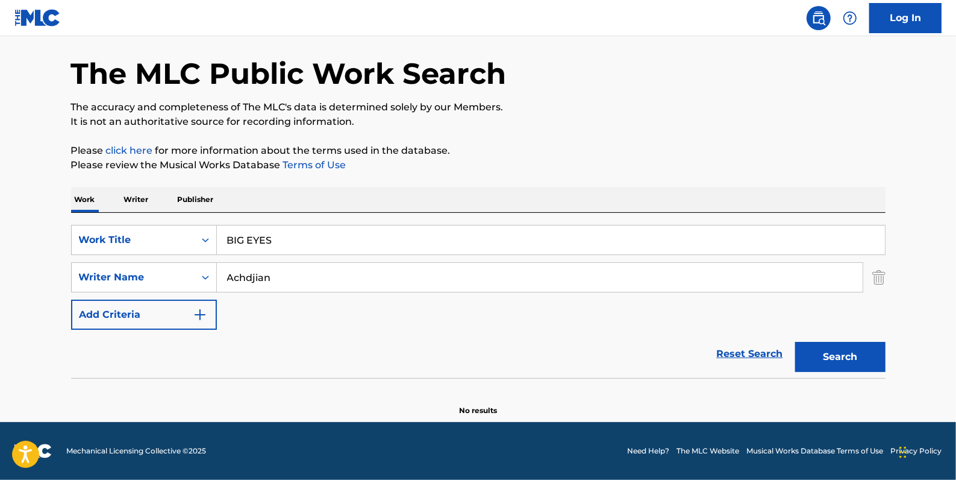
scroll to position [42, 0]
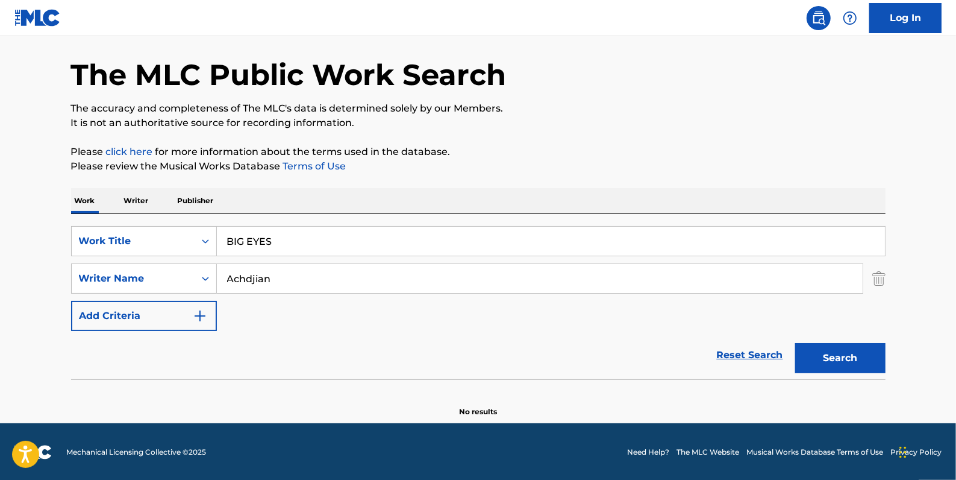
click at [747, 349] on link "Reset Search" at bounding box center [750, 355] width 78 height 27
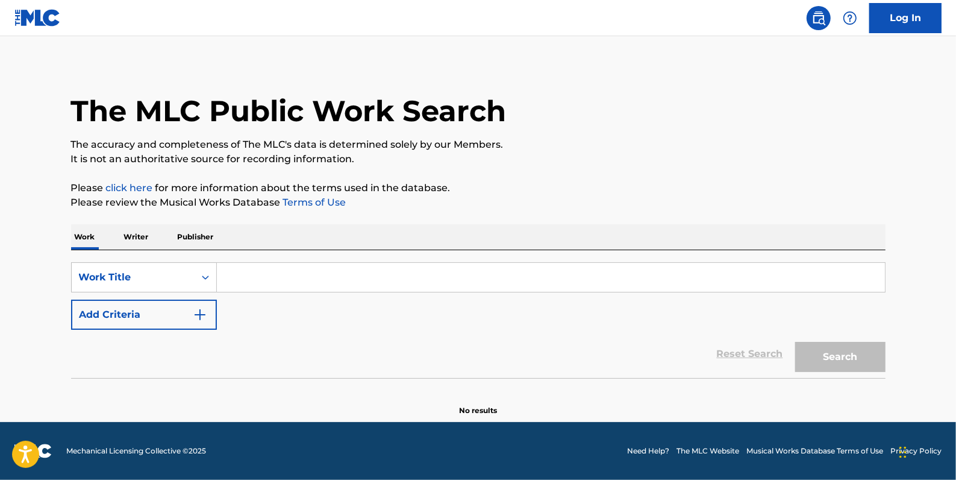
scroll to position [0, 0]
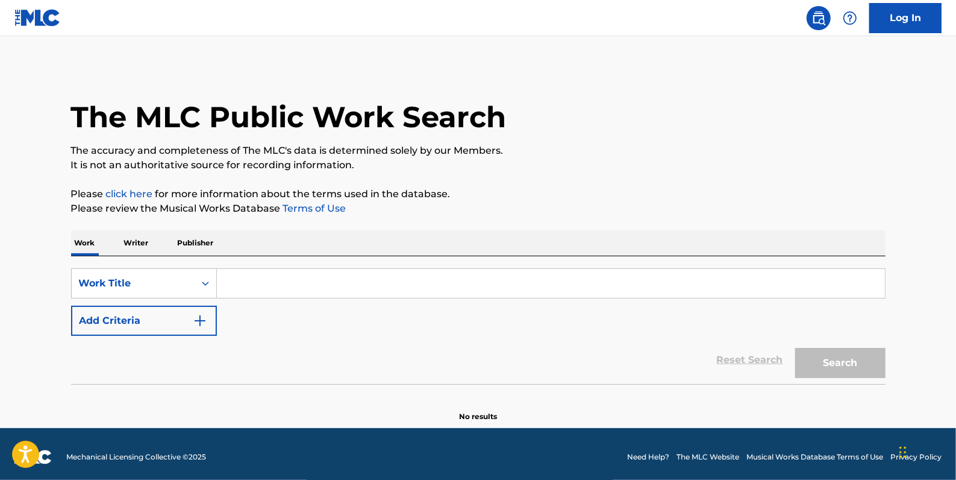
paste input "[PERSON_NAME]"
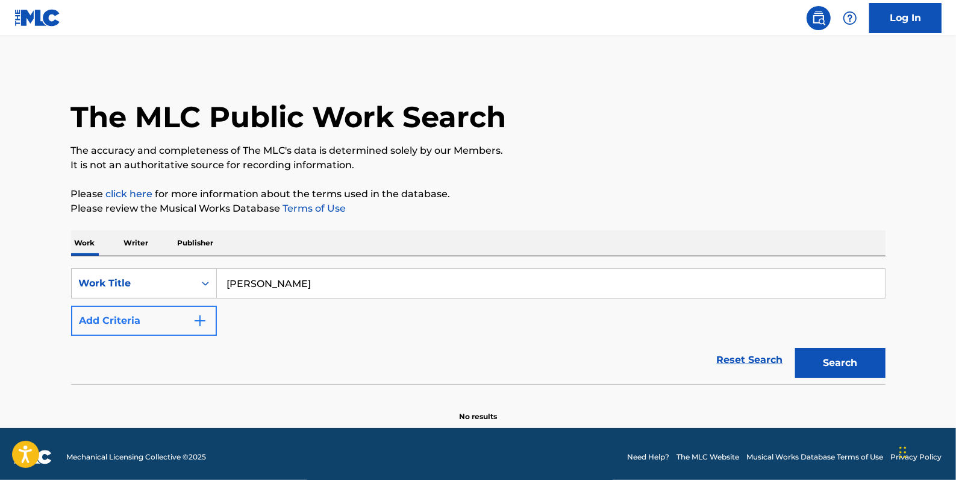
type input "[PERSON_NAME]"
click at [163, 324] on button "Add Criteria" at bounding box center [144, 320] width 146 height 30
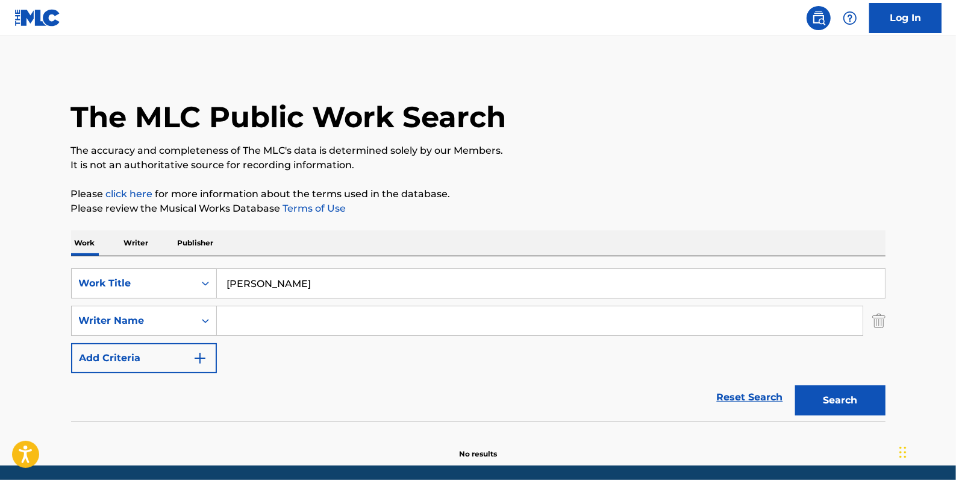
paste input "[PERSON_NAME]"
type input "[PERSON_NAME]"
drag, startPoint x: 357, startPoint y: 283, endPoint x: 189, endPoint y: 277, distance: 168.2
click at [189, 277] on div "SearchWithCriteria4e507ec7-8bd6-4fd1-a4ff-789ad02df6f6 Work Title [PERSON_NAME]" at bounding box center [478, 283] width 815 height 30
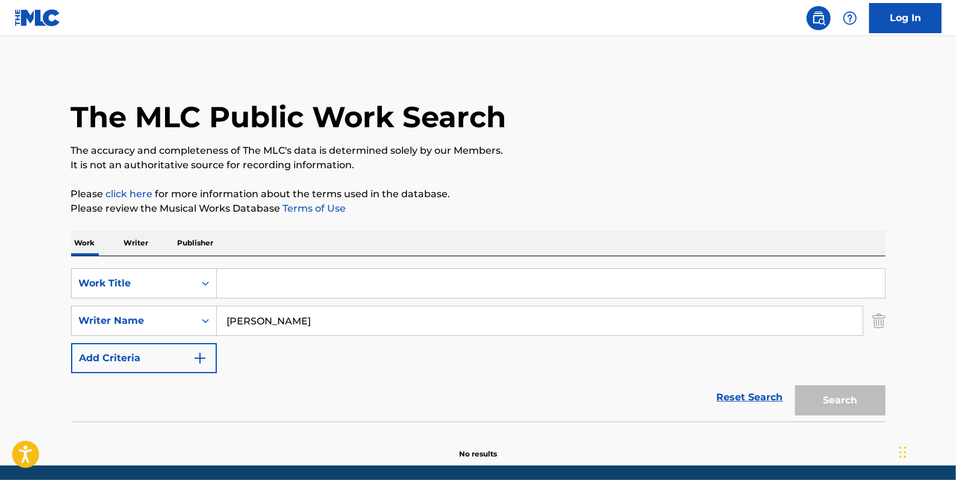
paste input "SKYBENDER"
type input "SKYBENDER"
click at [825, 388] on button "Search" at bounding box center [840, 400] width 90 height 30
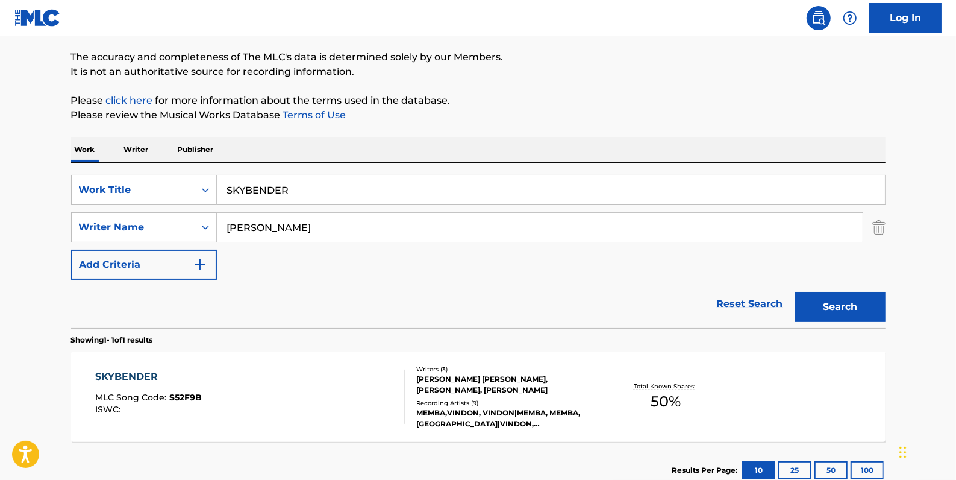
scroll to position [175, 0]
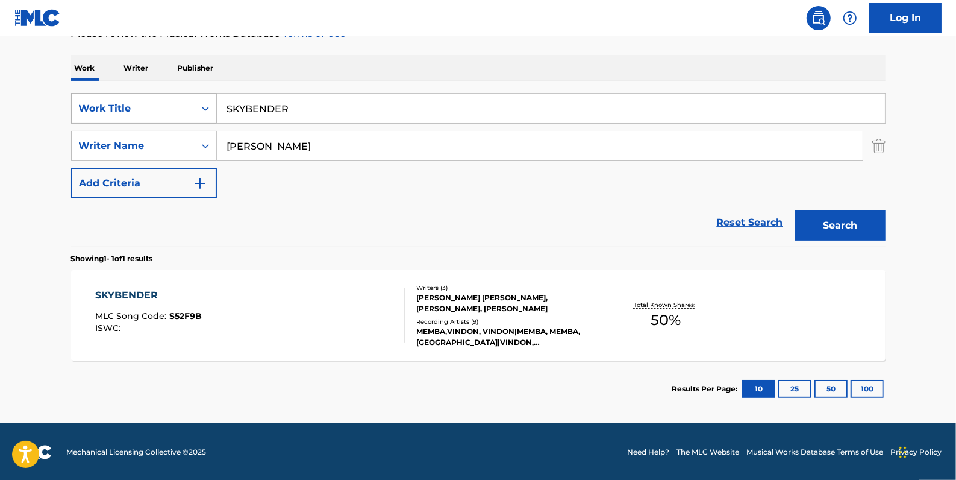
drag, startPoint x: 295, startPoint y: 106, endPoint x: 211, endPoint y: 102, distance: 84.5
click at [211, 102] on div "SearchWithCriteria4e507ec7-8bd6-4fd1-a4ff-789ad02df6f6 Work Title SKYBENDER" at bounding box center [478, 108] width 815 height 30
paste input "WAKE DEM UP"
type input "WAKE DEM UP"
click at [826, 225] on button "Search" at bounding box center [840, 225] width 90 height 30
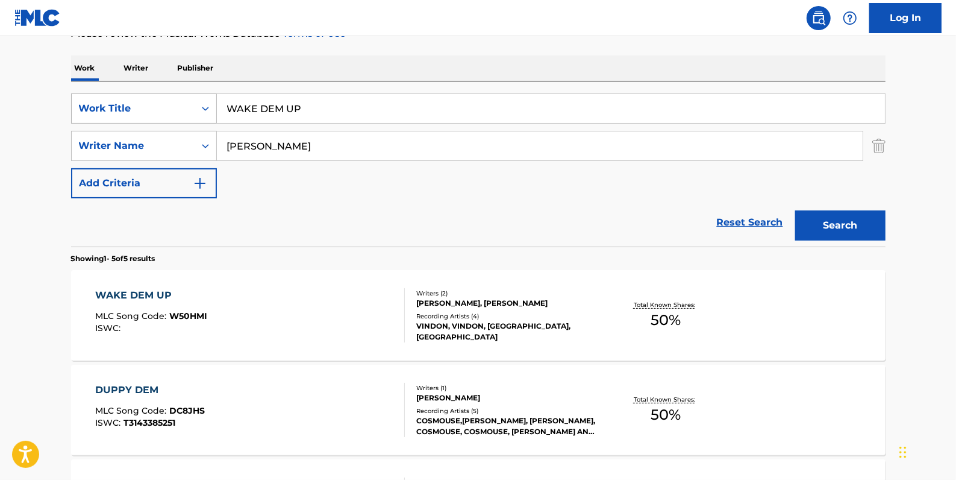
drag, startPoint x: 317, startPoint y: 107, endPoint x: 197, endPoint y: 104, distance: 119.9
click at [197, 104] on div "SearchWithCriteria4e507ec7-8bd6-4fd1-a4ff-789ad02df6f6 Work Title WAKE DEM UP" at bounding box center [478, 108] width 815 height 30
paste input "LIFT UP"
type input "LIFT UP"
click at [861, 224] on button "Search" at bounding box center [840, 225] width 90 height 30
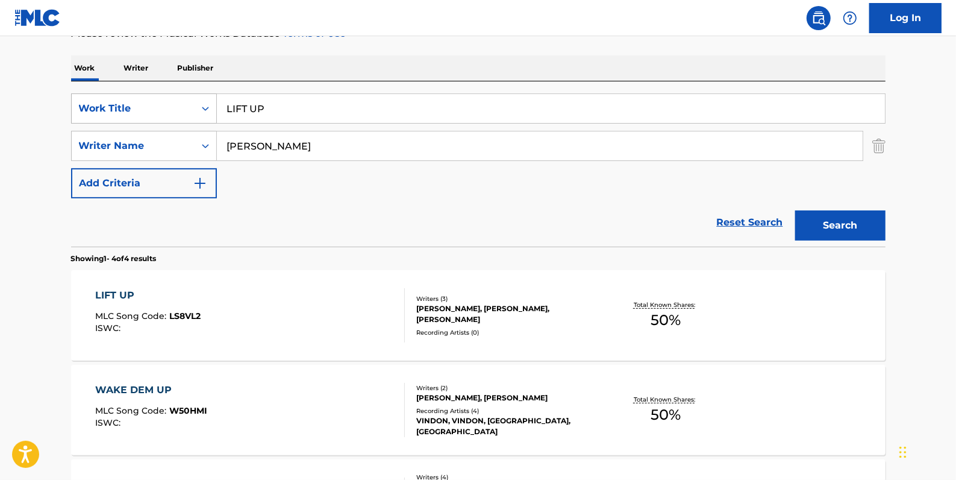
drag, startPoint x: 301, startPoint y: 109, endPoint x: 207, endPoint y: 101, distance: 95.0
click at [207, 101] on div "SearchWithCriteria4e507ec7-8bd6-4fd1-a4ff-789ad02df6f6 Work Title LIFT UP" at bounding box center [478, 108] width 815 height 30
paste input "BRUK WILD"
type input "BRUK WILD"
click at [833, 217] on button "Search" at bounding box center [840, 225] width 90 height 30
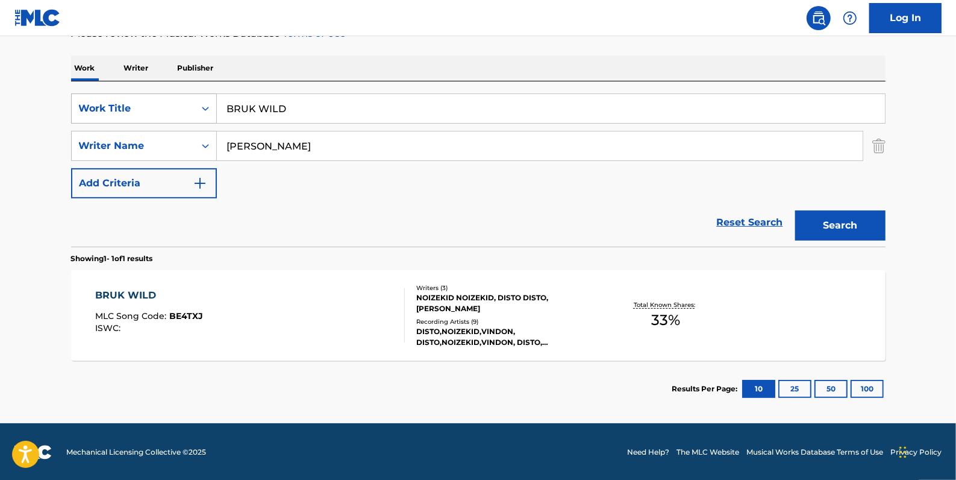
drag, startPoint x: 313, startPoint y: 99, endPoint x: 172, endPoint y: 98, distance: 141.0
click at [172, 98] on div "SearchWithCriteria4e507ec7-8bd6-4fd1-a4ff-789ad02df6f6 Work Title BRUK WILD" at bounding box center [478, 108] width 815 height 30
paste input "UP IN FLAMES"
click at [825, 227] on button "Search" at bounding box center [840, 225] width 90 height 30
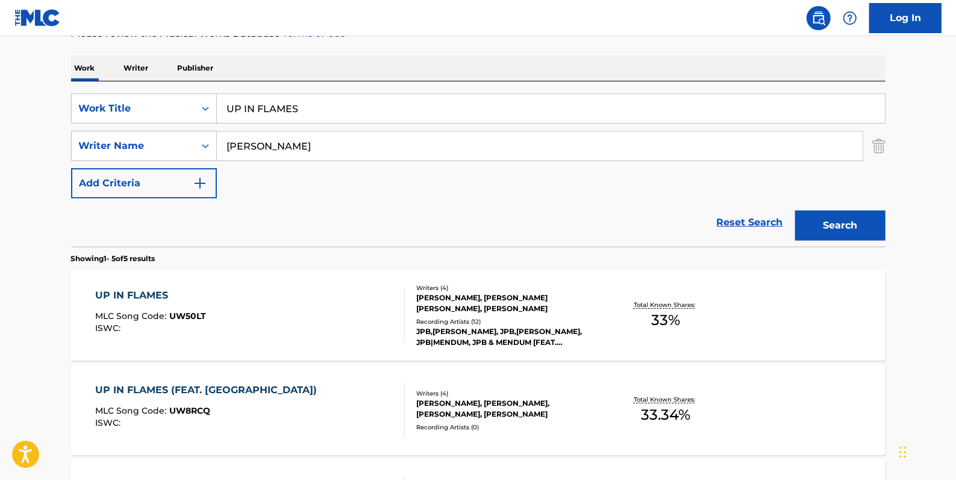
drag, startPoint x: 312, startPoint y: 106, endPoint x: 232, endPoint y: 101, distance: 79.7
click at [232, 101] on input "UP IN FLAMES" at bounding box center [551, 108] width 668 height 29
type input "U"
paste input "APEX"
type input "APEX"
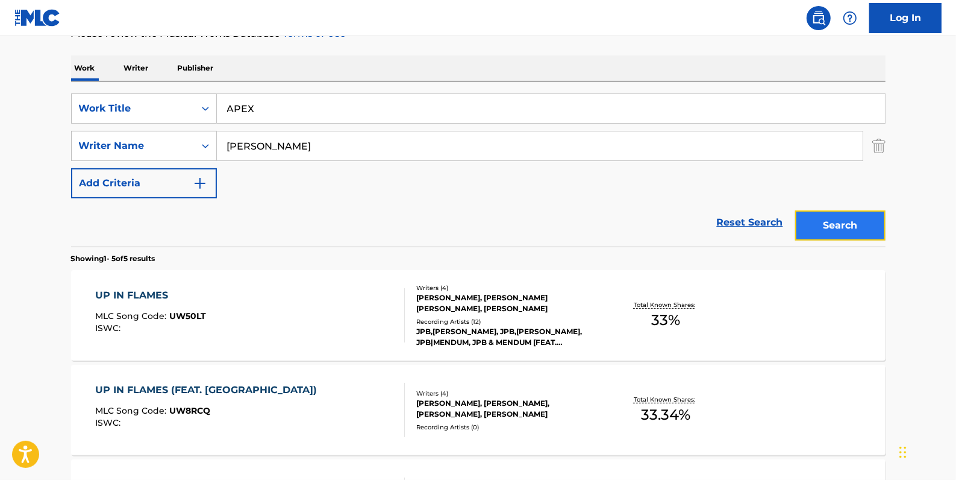
click at [861, 221] on button "Search" at bounding box center [840, 225] width 90 height 30
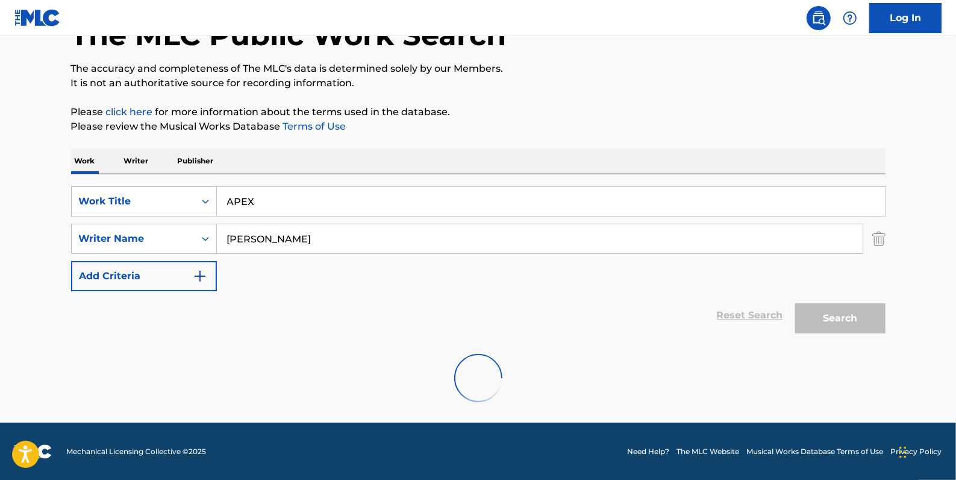
scroll to position [42, 0]
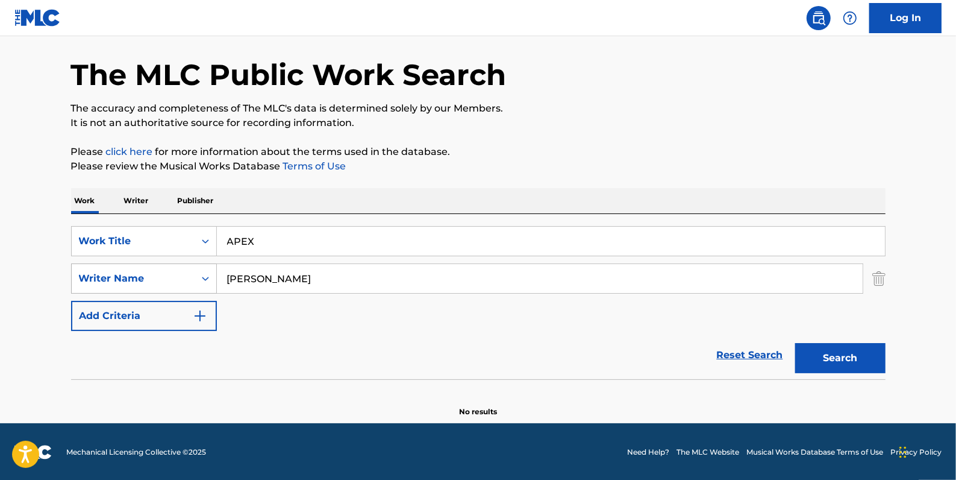
drag, startPoint x: 310, startPoint y: 278, endPoint x: 200, endPoint y: 274, distance: 109.7
click at [200, 274] on div "SearchWithCriteriaaa66401d-0842-4ef0-96af-2b817e0d6b0e Writer Name [PERSON_NAME]" at bounding box center [478, 278] width 815 height 30
drag, startPoint x: 322, startPoint y: 281, endPoint x: 213, endPoint y: 277, distance: 108.5
click at [213, 277] on div "SearchWithCriteriaaa66401d-0842-4ef0-96af-2b817e0d6b0e Writer Name [PERSON_NAME]" at bounding box center [478, 278] width 815 height 30
paste input "[PERSON_NAME]"
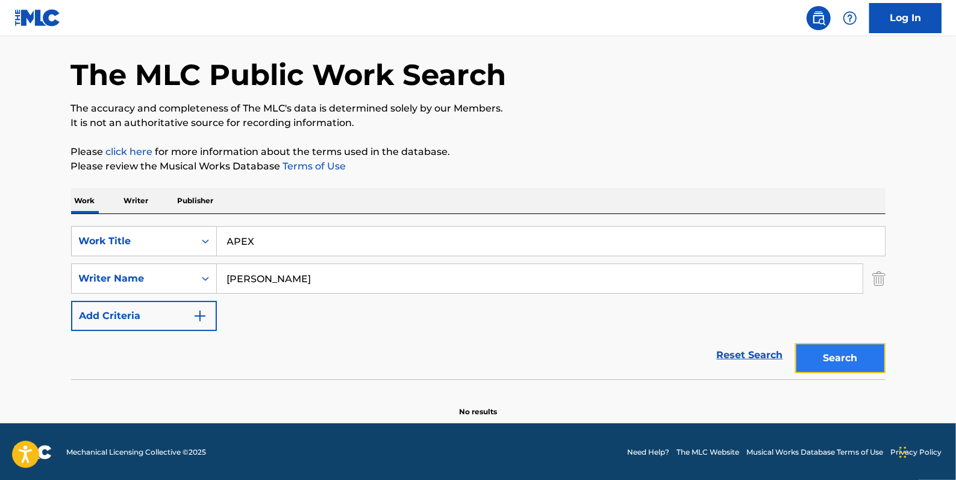
click at [830, 356] on button "Search" at bounding box center [840, 358] width 90 height 30
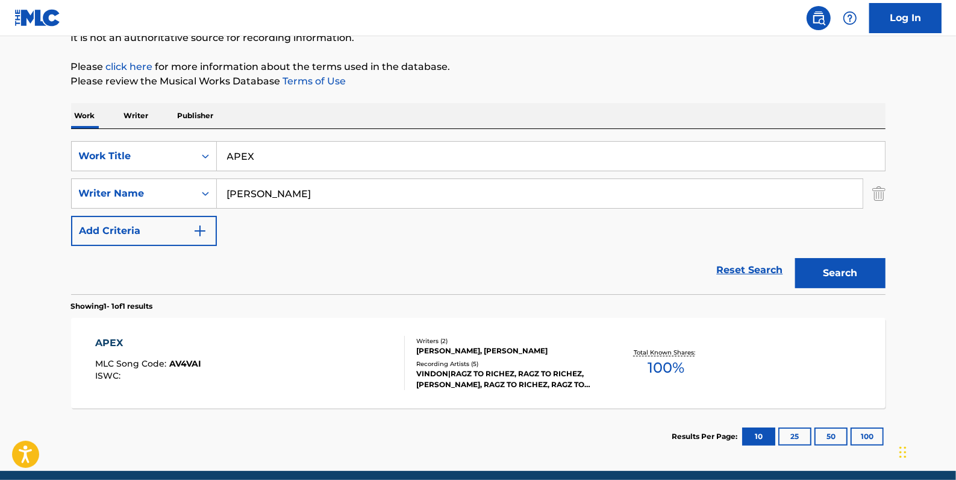
scroll to position [152, 0]
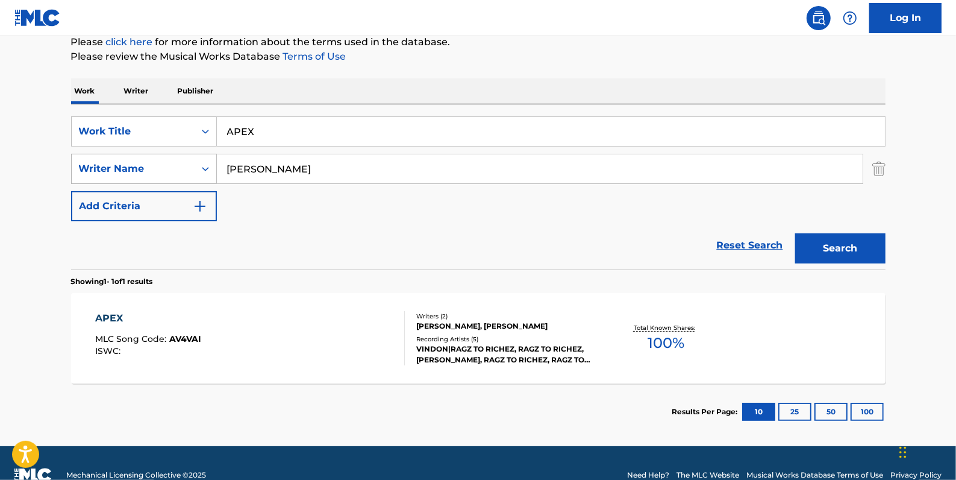
drag, startPoint x: 302, startPoint y: 168, endPoint x: 208, endPoint y: 169, distance: 94.6
click at [208, 169] on div "SearchWithCriteriaaa66401d-0842-4ef0-96af-2b817e0d6b0e Writer Name [PERSON_NAME]" at bounding box center [478, 169] width 815 height 30
type input "HULCOME"
click at [838, 246] on button "Search" at bounding box center [840, 248] width 90 height 30
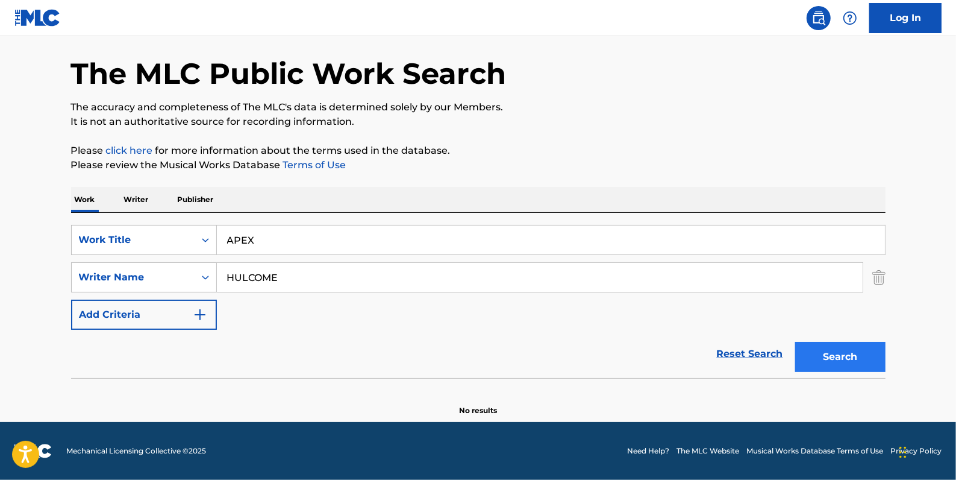
scroll to position [42, 0]
